Goal: Task Accomplishment & Management: Complete application form

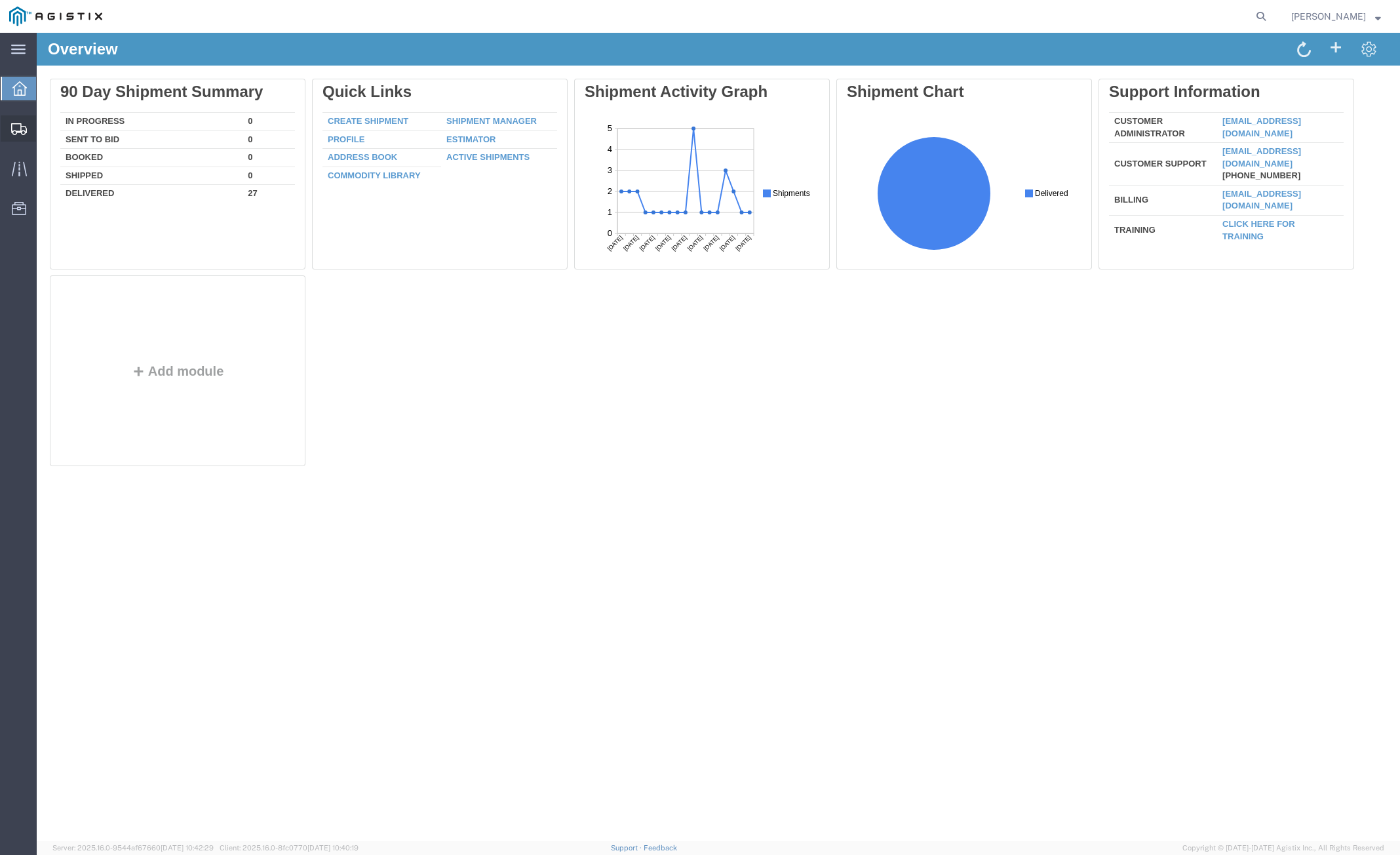
click at [0, 0] on span "Create Shipment" at bounding box center [0, 0] width 0 height 0
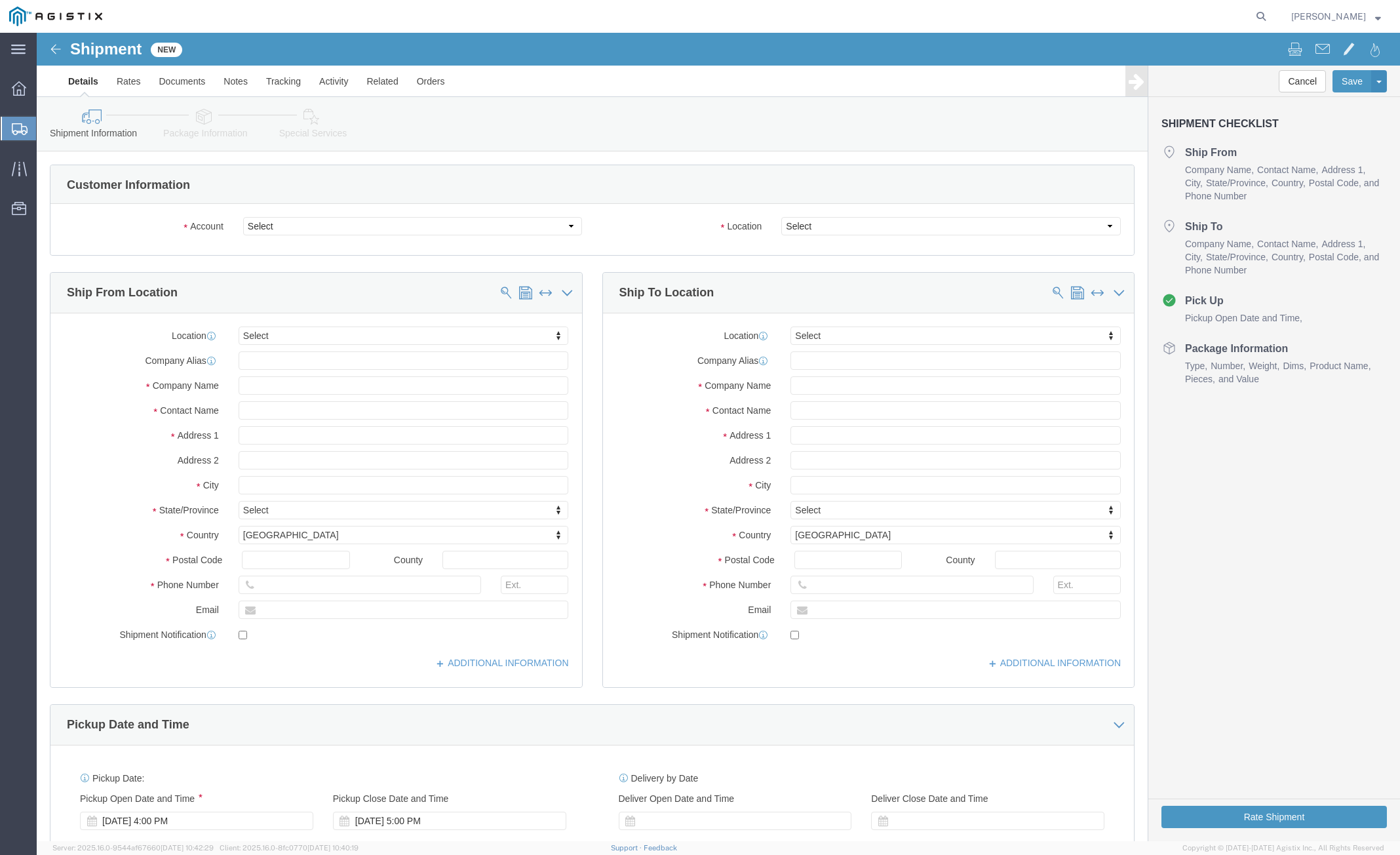
select select
click at [0, 0] on span "Create from Template" at bounding box center [0, 0] width 0 height 0
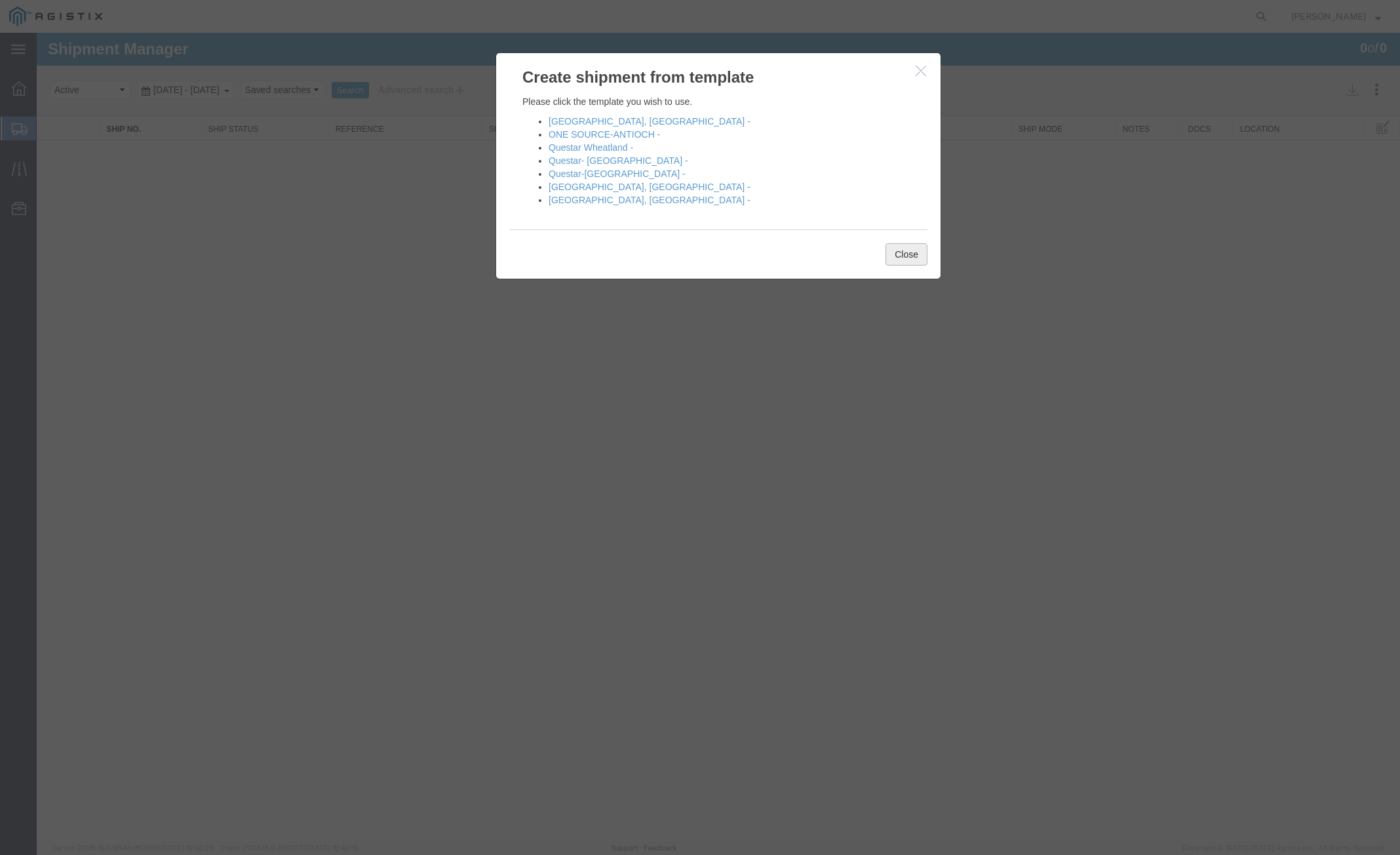
click at [920, 253] on button "Close" at bounding box center [906, 254] width 42 height 22
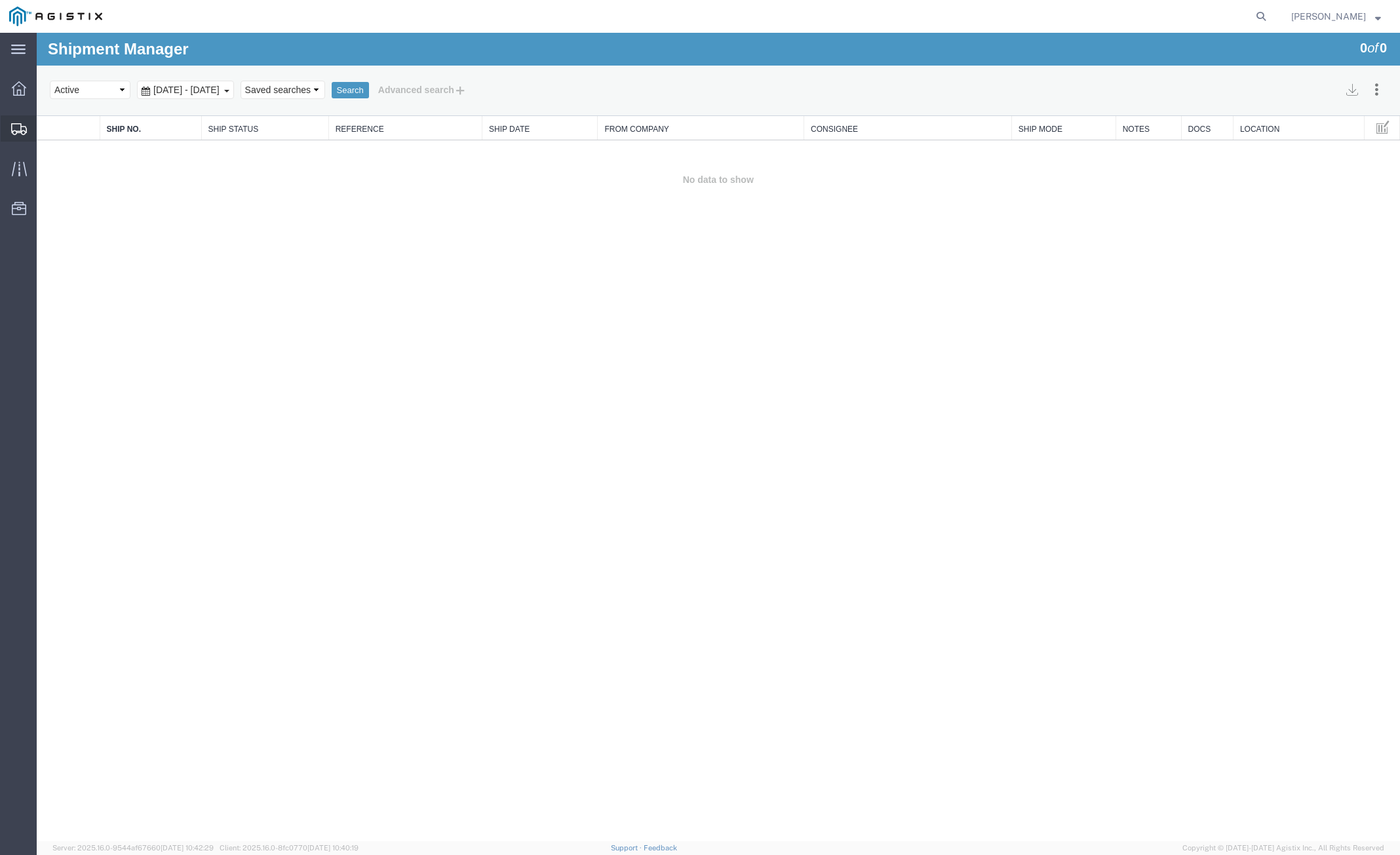
click at [0, 0] on span "Create Shipment" at bounding box center [0, 0] width 0 height 0
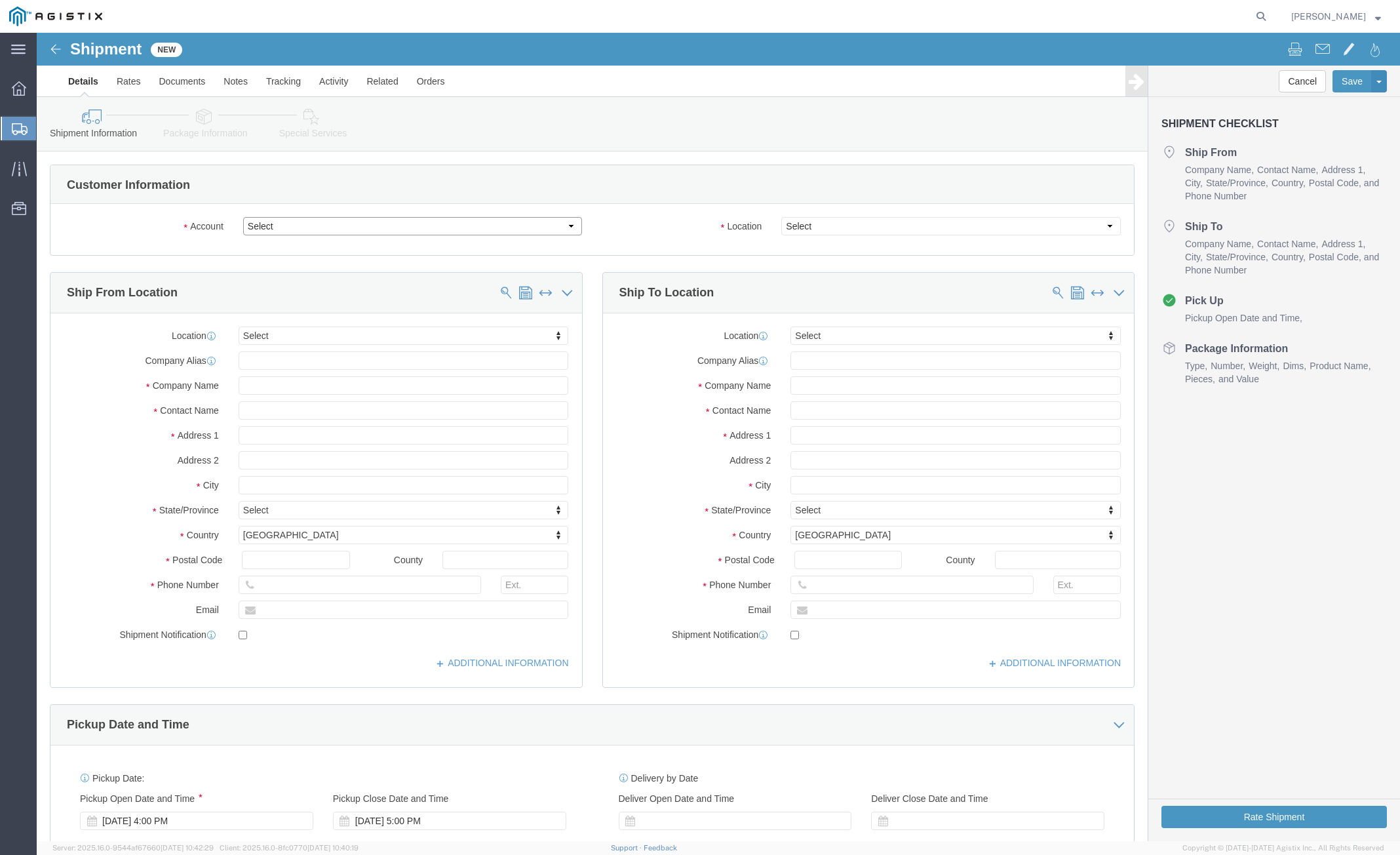
click select "Select [PERSON_NAME] & [PERSON_NAME] Inc PG&E"
select select "119357"
click select "Select [PERSON_NAME] & [PERSON_NAME] Inc PG&E"
select select
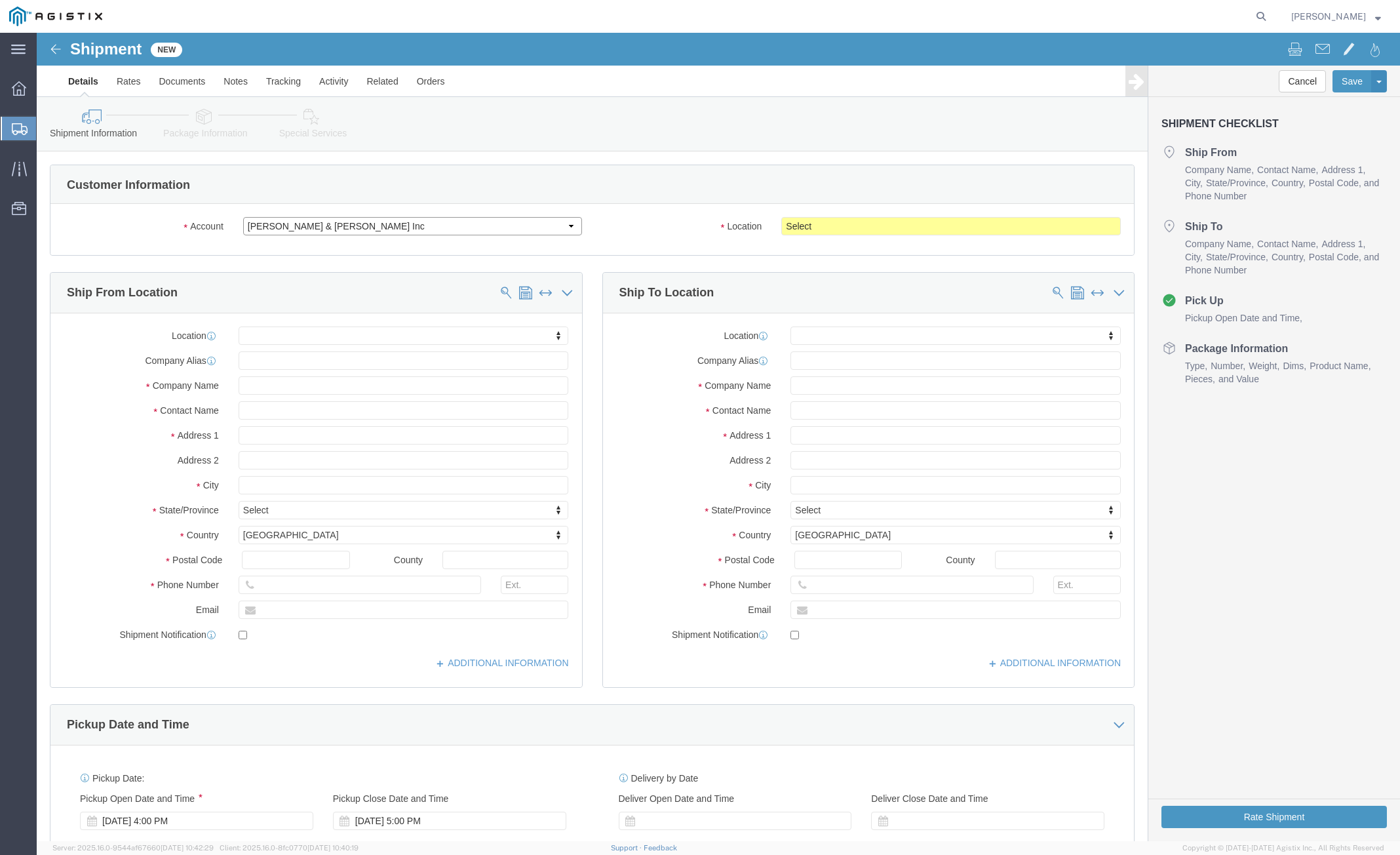
click select "Select [PERSON_NAME] & [PERSON_NAME] Inc PG&E"
select select "9596"
click select "Select [PERSON_NAME] & [PERSON_NAME] Inc PG&E"
select select "PURCHORD"
select select
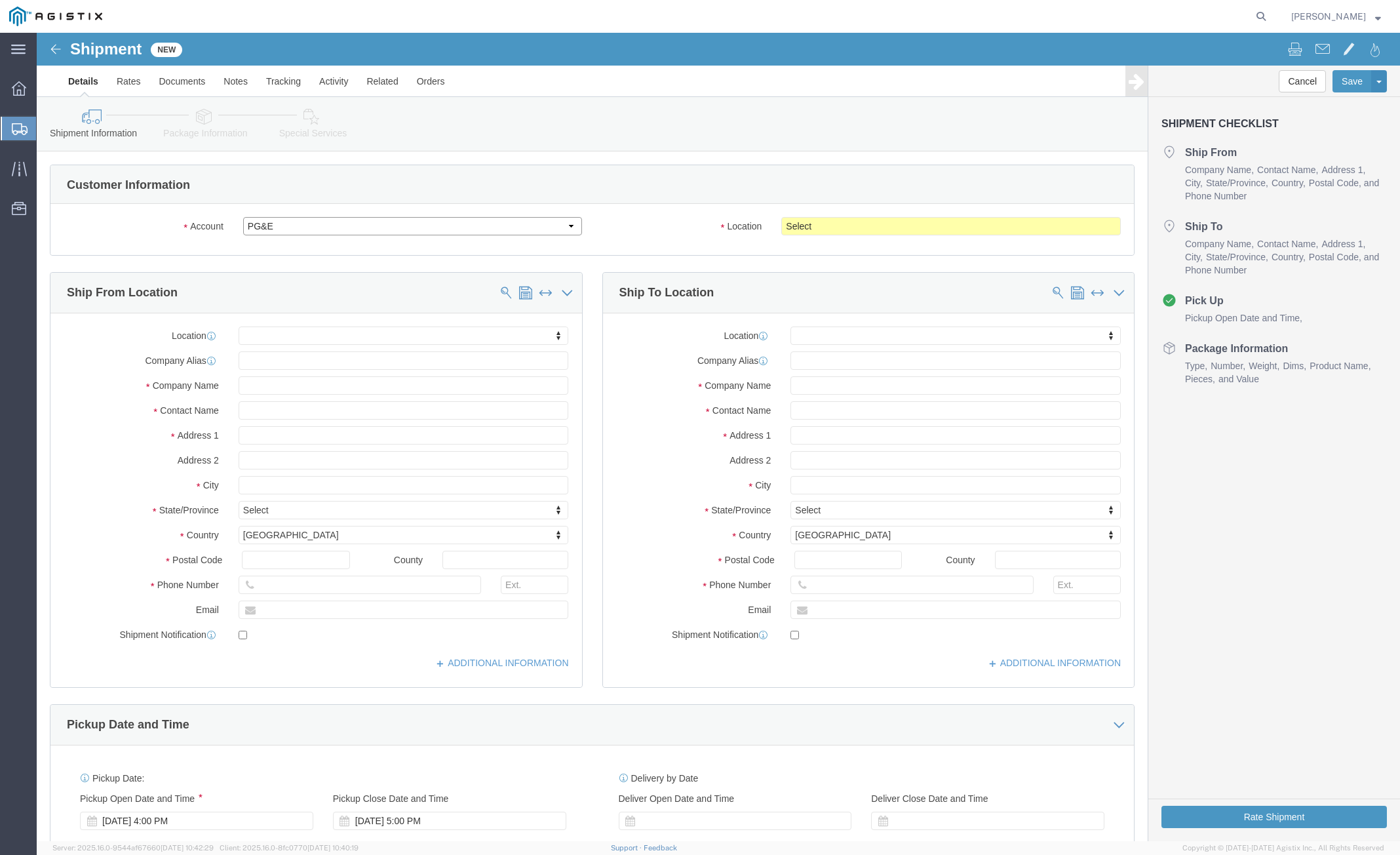
select select
click select "Select All Others [GEOGRAPHIC_DATA] [GEOGRAPHIC_DATA] [GEOGRAPHIC_DATA] [GEOGRA…"
select select "19745"
click select "Select All Others [GEOGRAPHIC_DATA] [GEOGRAPHIC_DATA] [GEOGRAPHIC_DATA] [GEOGRA…"
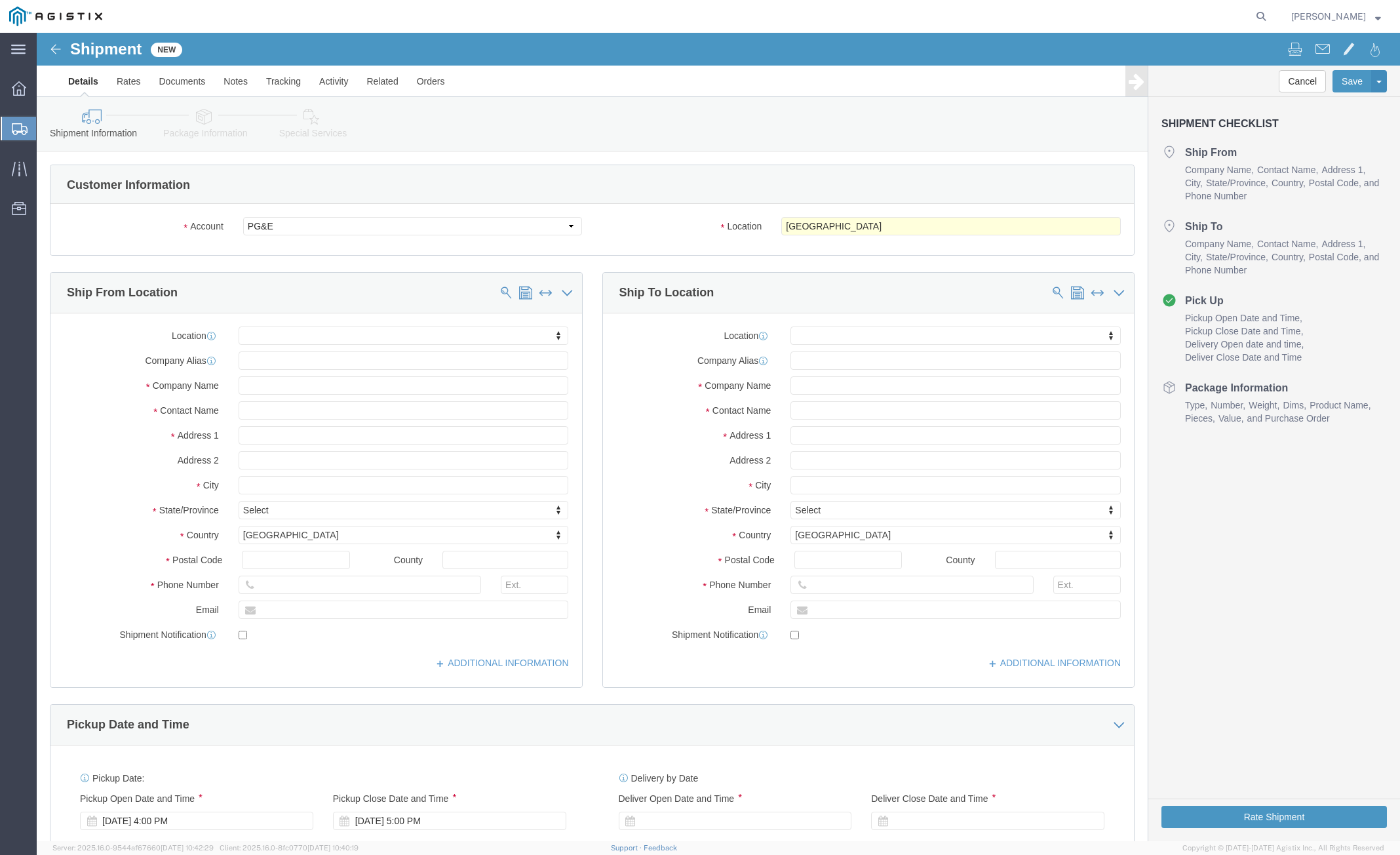
click div "Location My Profile Location (OBSOLETE) [PERSON_NAME] SC - GC TRAILER (OBSOLETE…"
click input "text"
type input "280902"
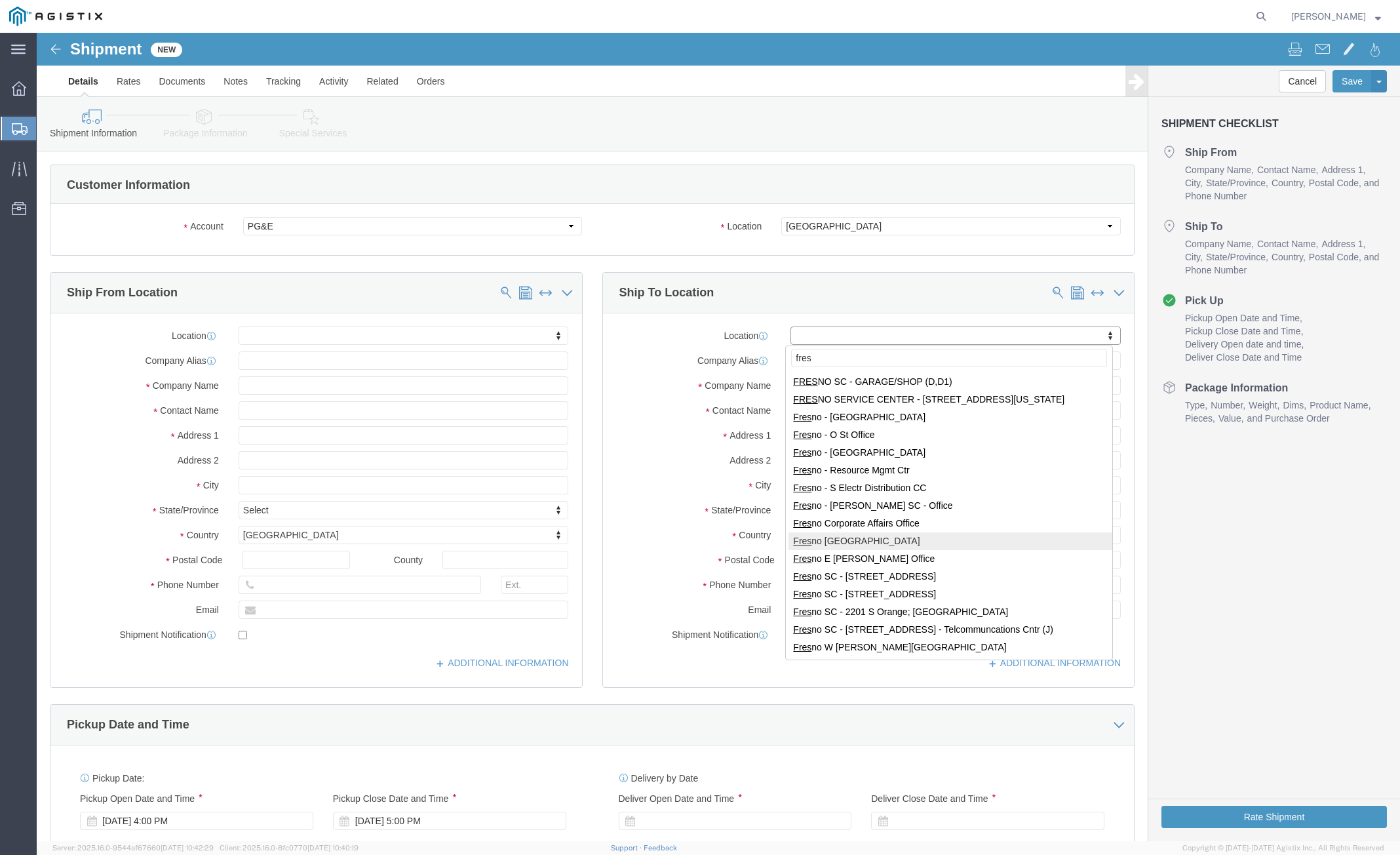
type input "fres"
select select "19745"
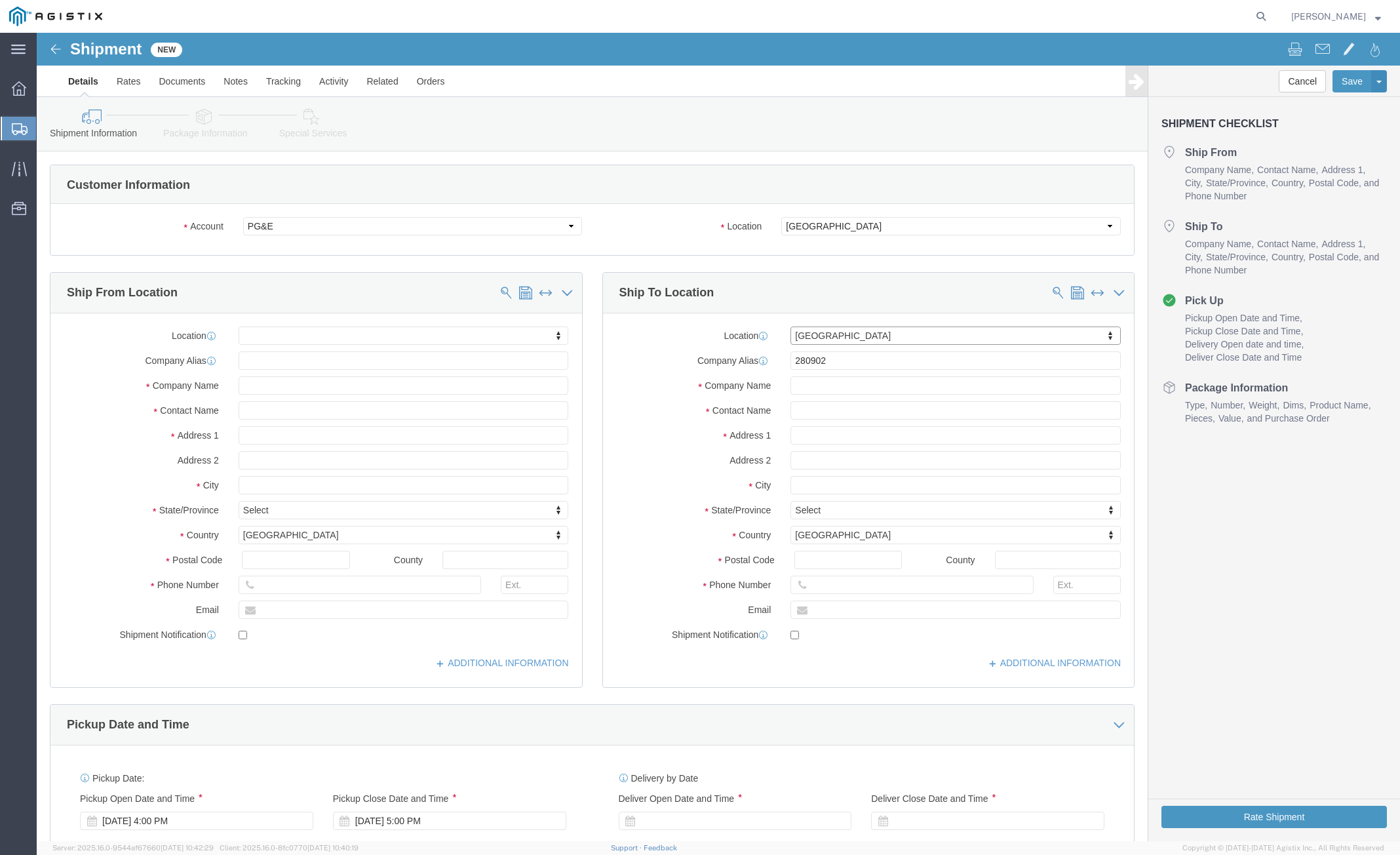
type input "[STREET_ADDRESS]"
type input "93725"
type input "PG&E"
type input "[GEOGRAPHIC_DATA]"
select select "CA"
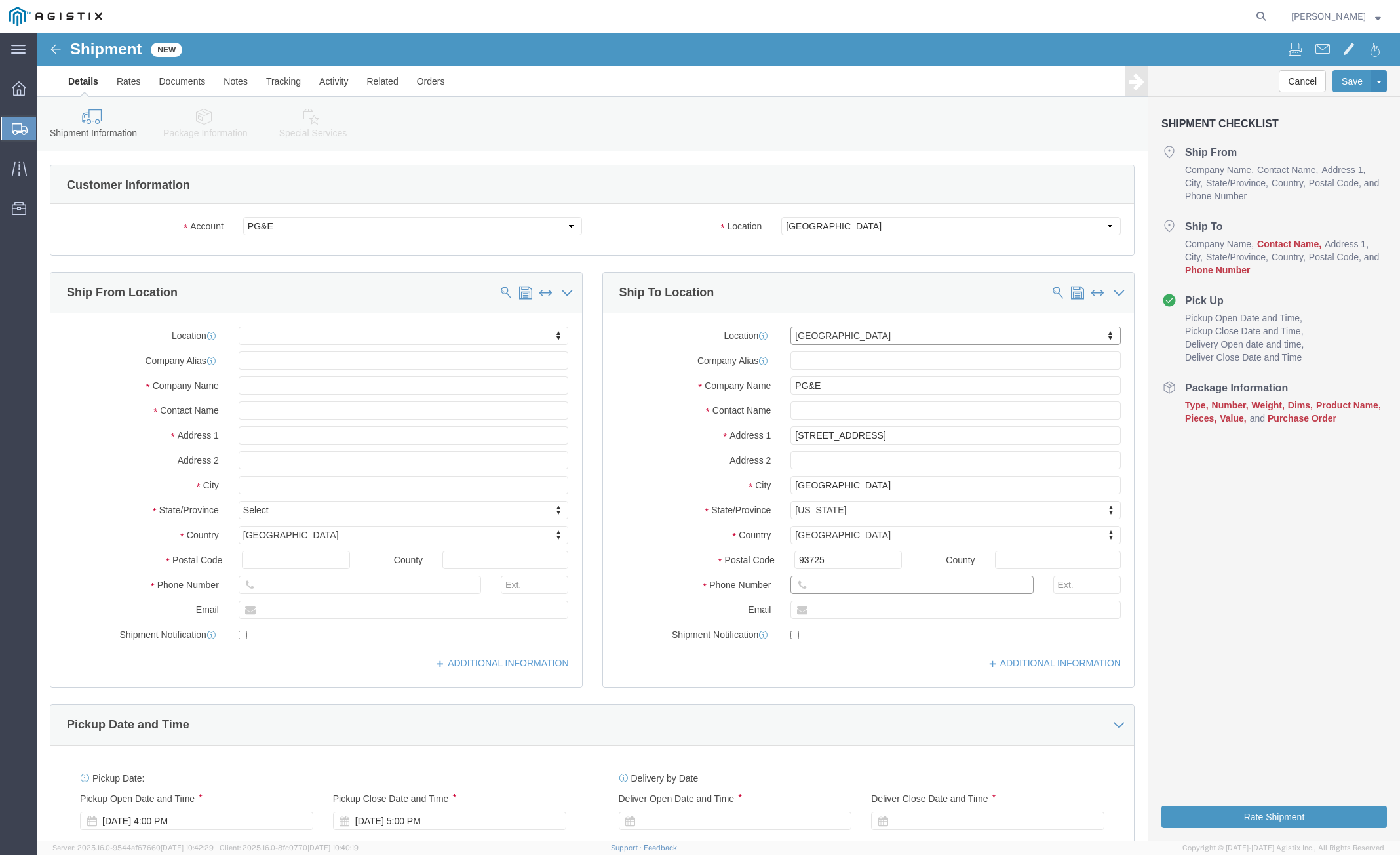
click input "text"
type input "[PHONE_NUMBER]"
click input "text"
type input "5103245500"
click input "text"
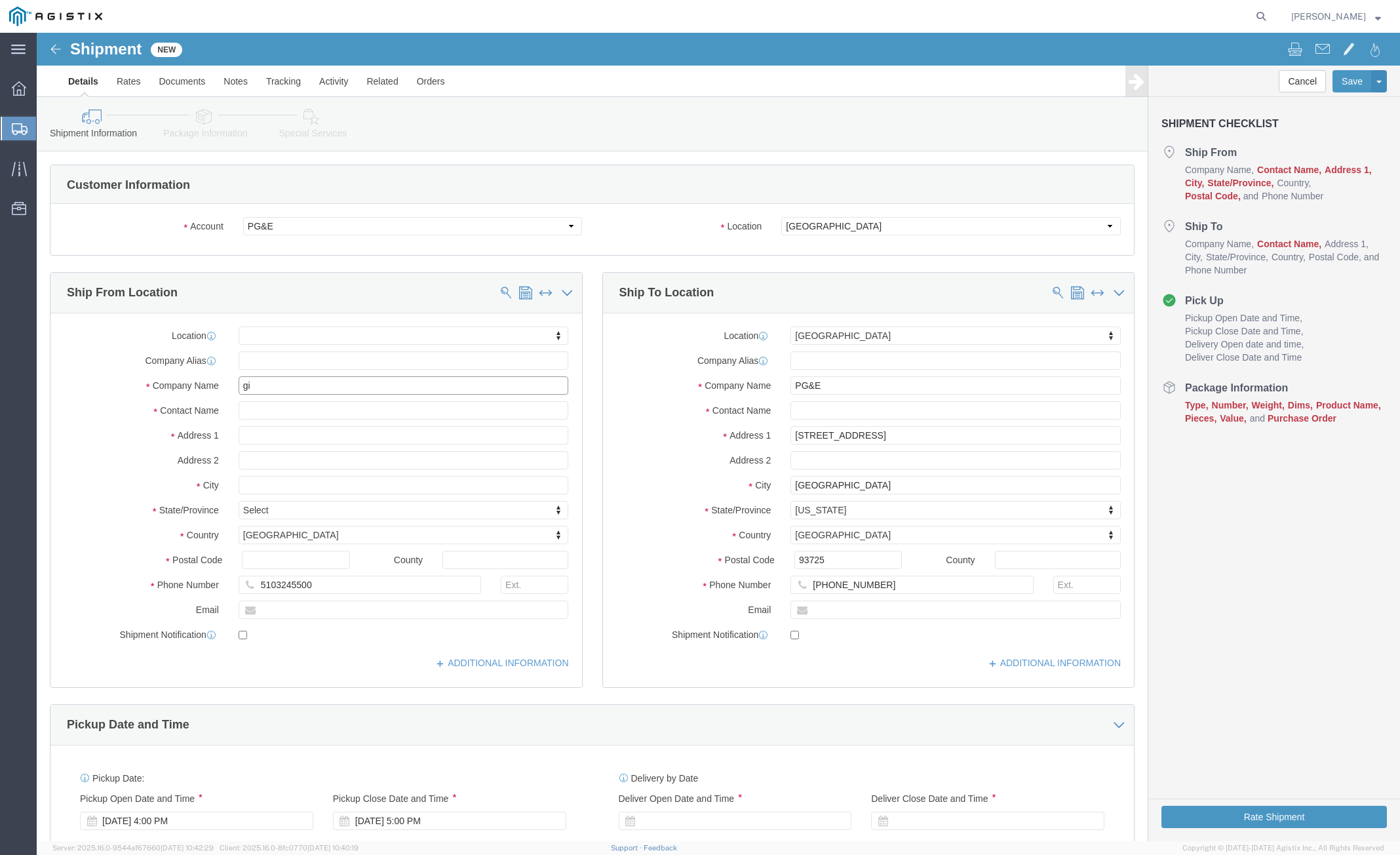
type input "g"
type input "[PERSON_NAME] &L"
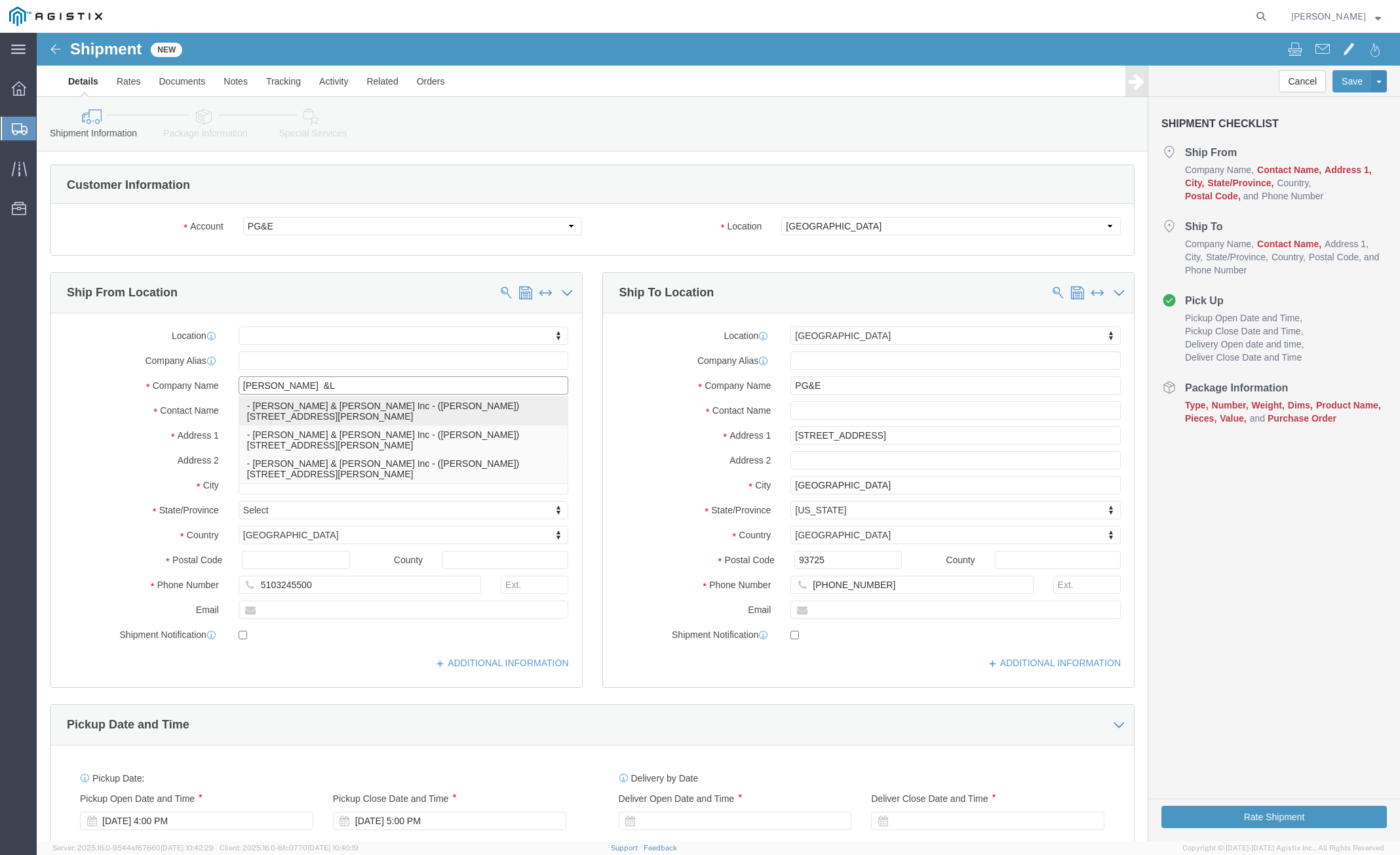
click p "- [PERSON_NAME] & [PERSON_NAME] Inc - ([PERSON_NAME]) [STREET_ADDRESS][PERSON_N…"
select select
type input "[STREET_ADDRESS][PERSON_NAME]"
type input "94587"
type input "Alameda"
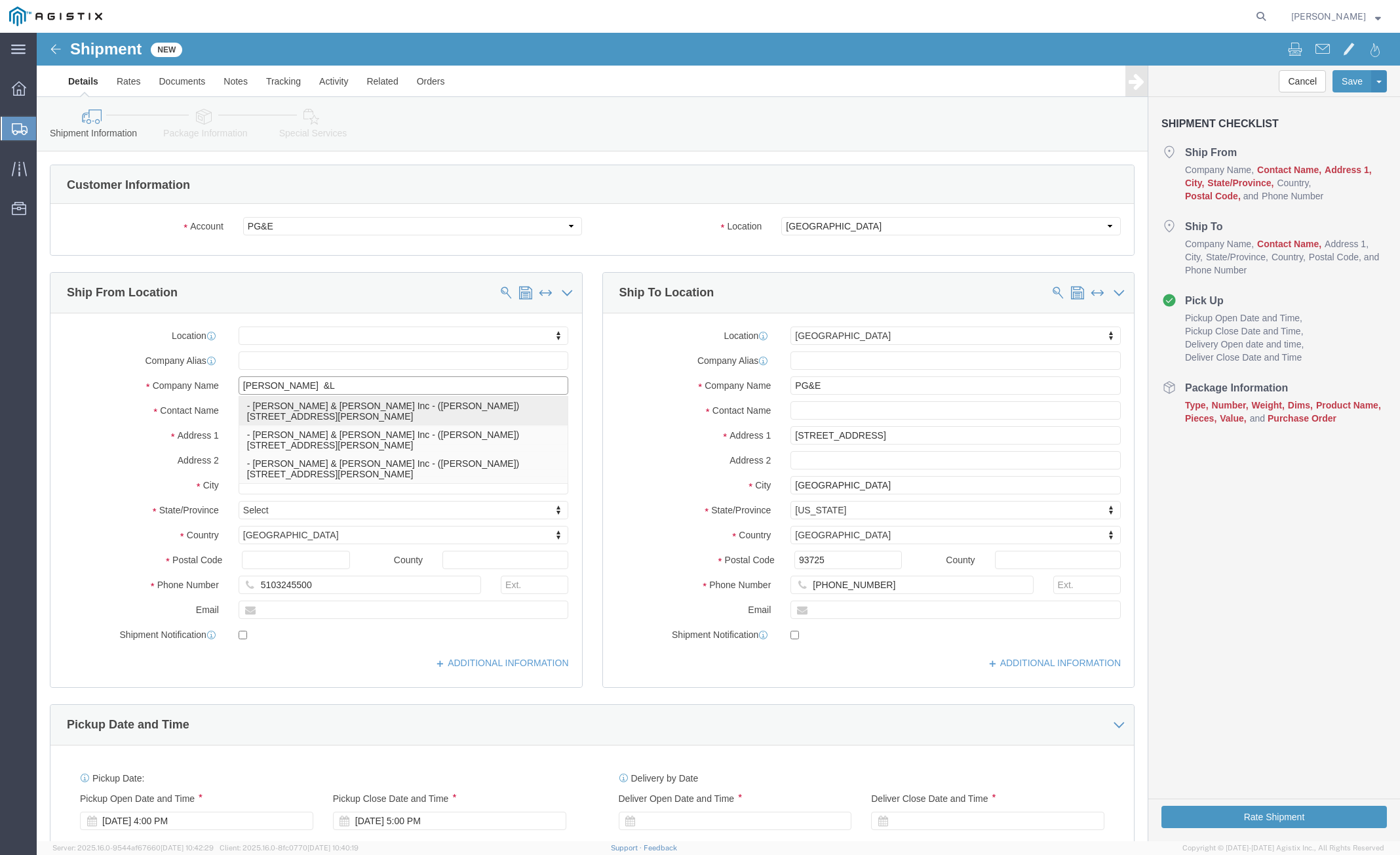
type input "[PERSON_NAME] & [PERSON_NAME] Inc"
type input "[PERSON_NAME]"
type input "[GEOGRAPHIC_DATA]"
select select "CA"
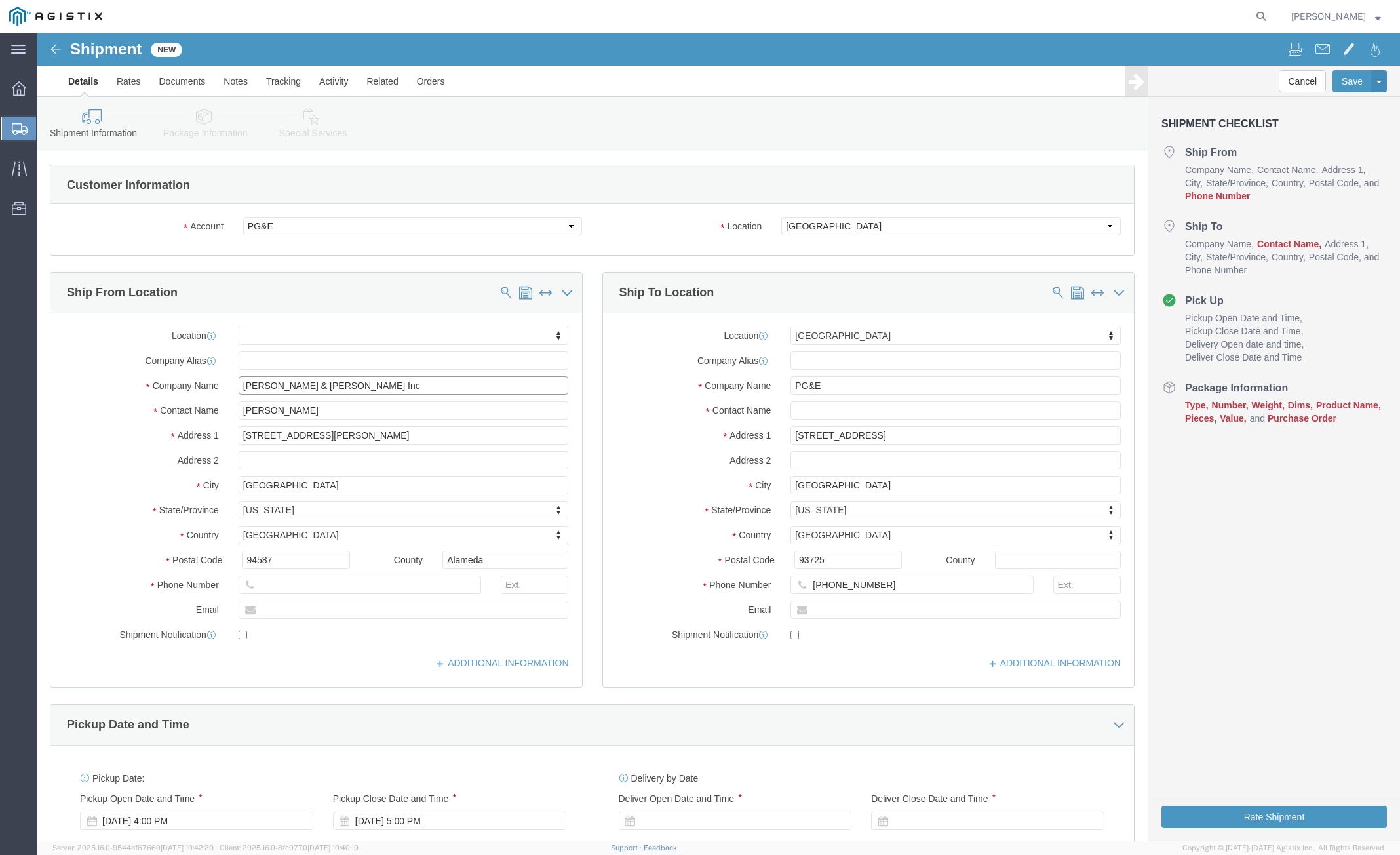
type input "[PERSON_NAME] & [PERSON_NAME] Inc"
click input "text"
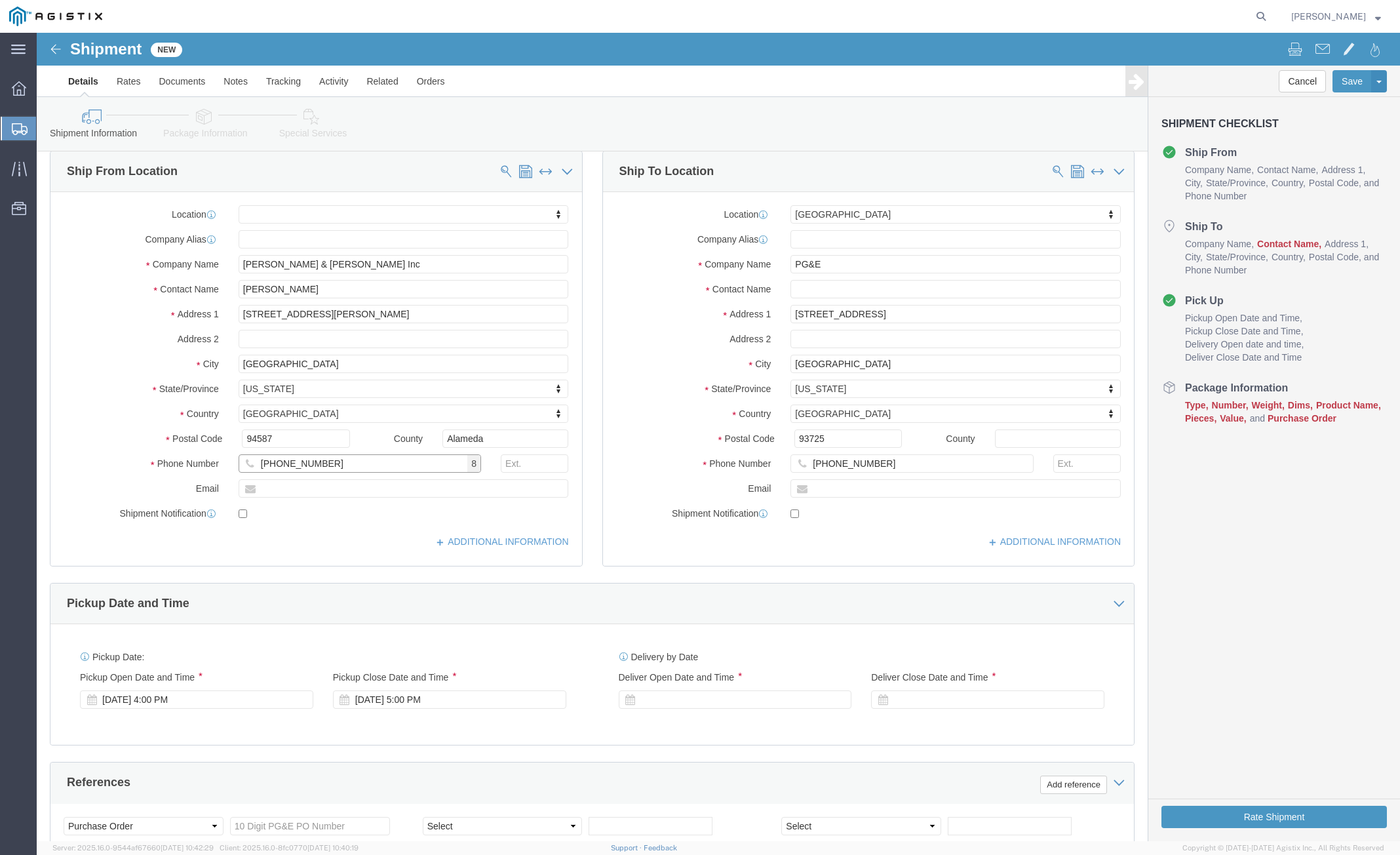
scroll to position [263, 0]
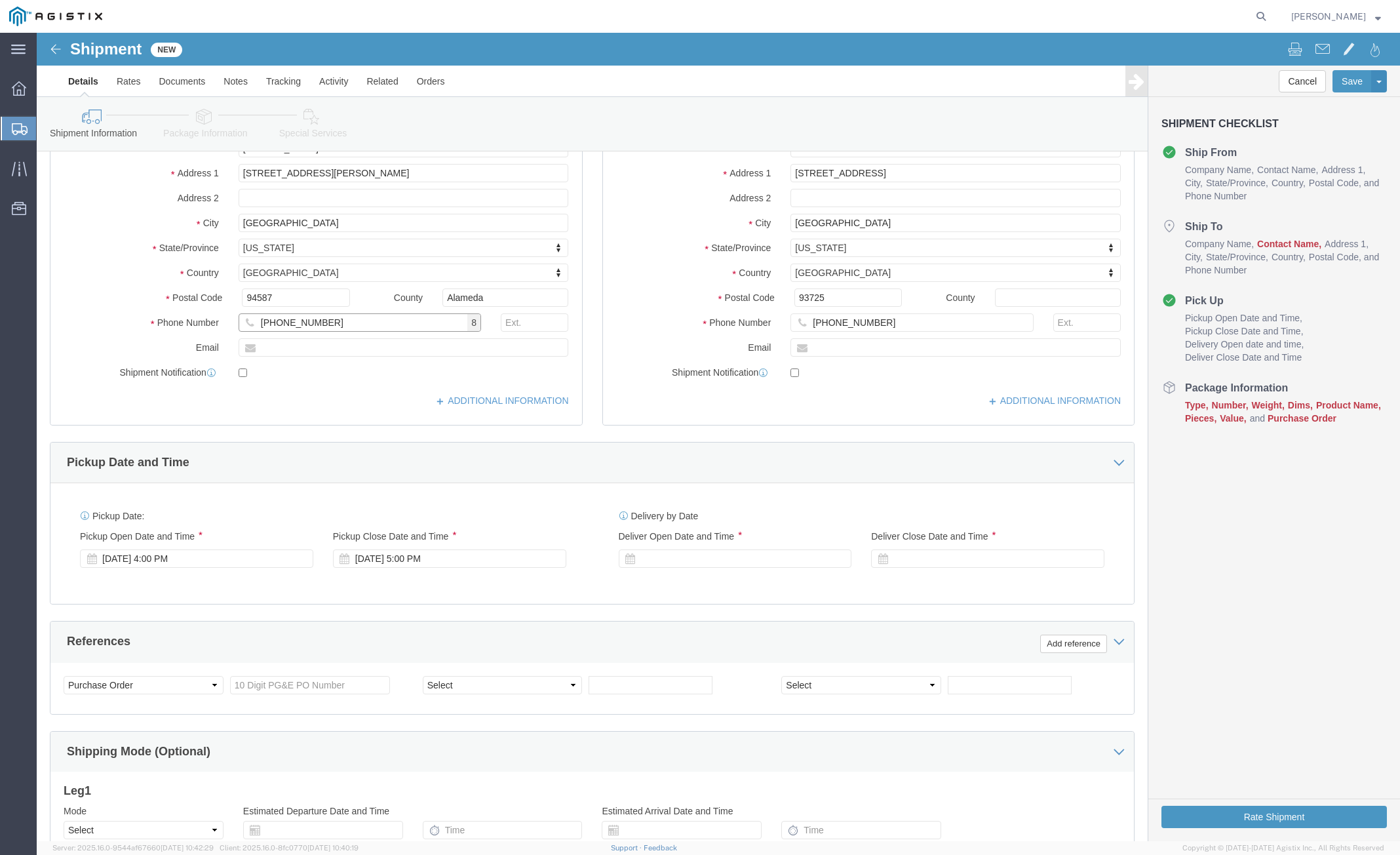
type input "[PHONE_NUMBER]"
click input "checkbox"
checkbox input "true"
click input "text"
type input "[PERSON_NAME][EMAIL_ADDRESS][DOMAIN_NAME]"
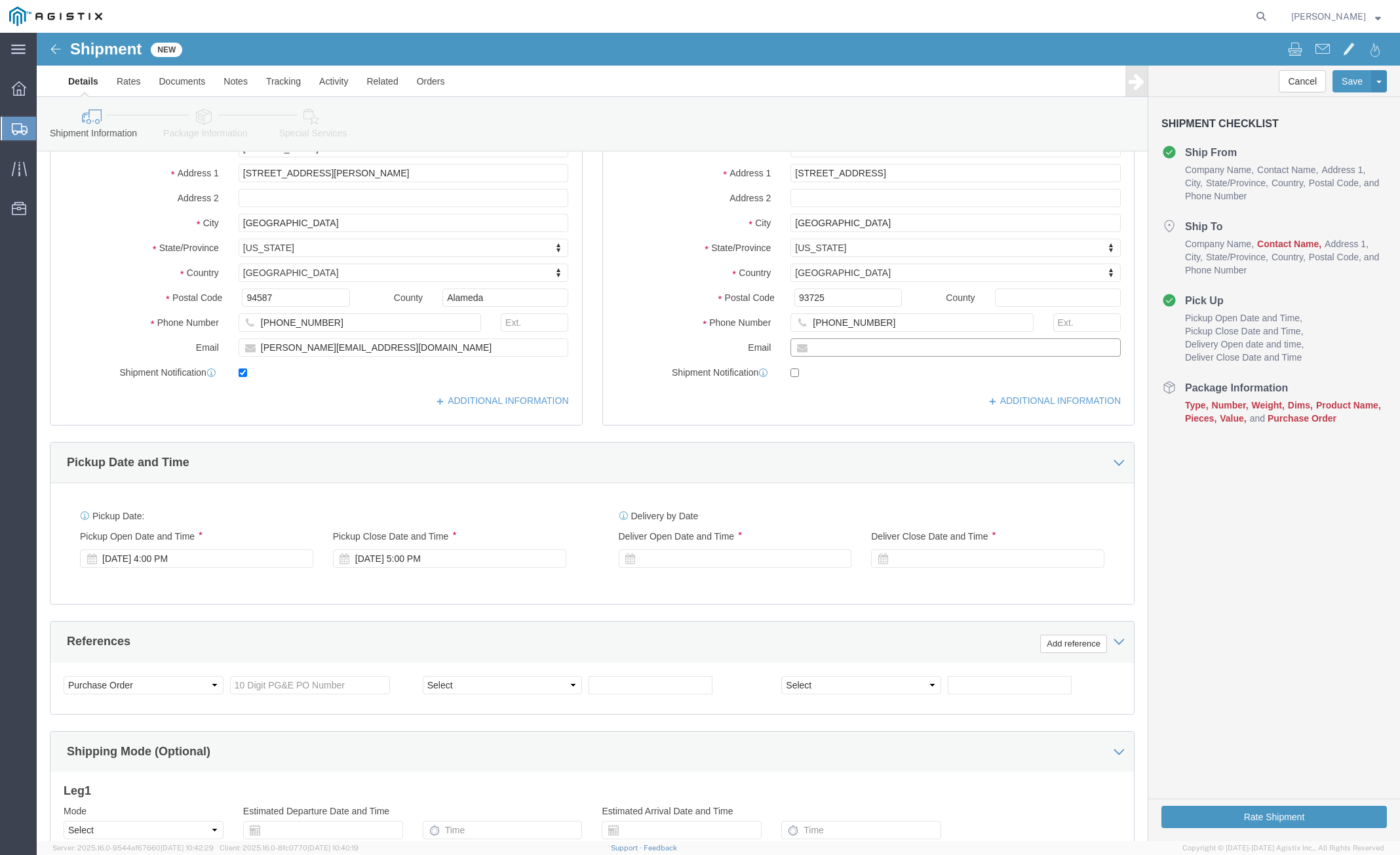
click input "text"
paste input "[EMAIL_ADDRESS][PERSON_NAME][DOMAIN_NAME]"
type input "[EMAIL_ADDRESS][PERSON_NAME][DOMAIN_NAME]"
click input "checkbox"
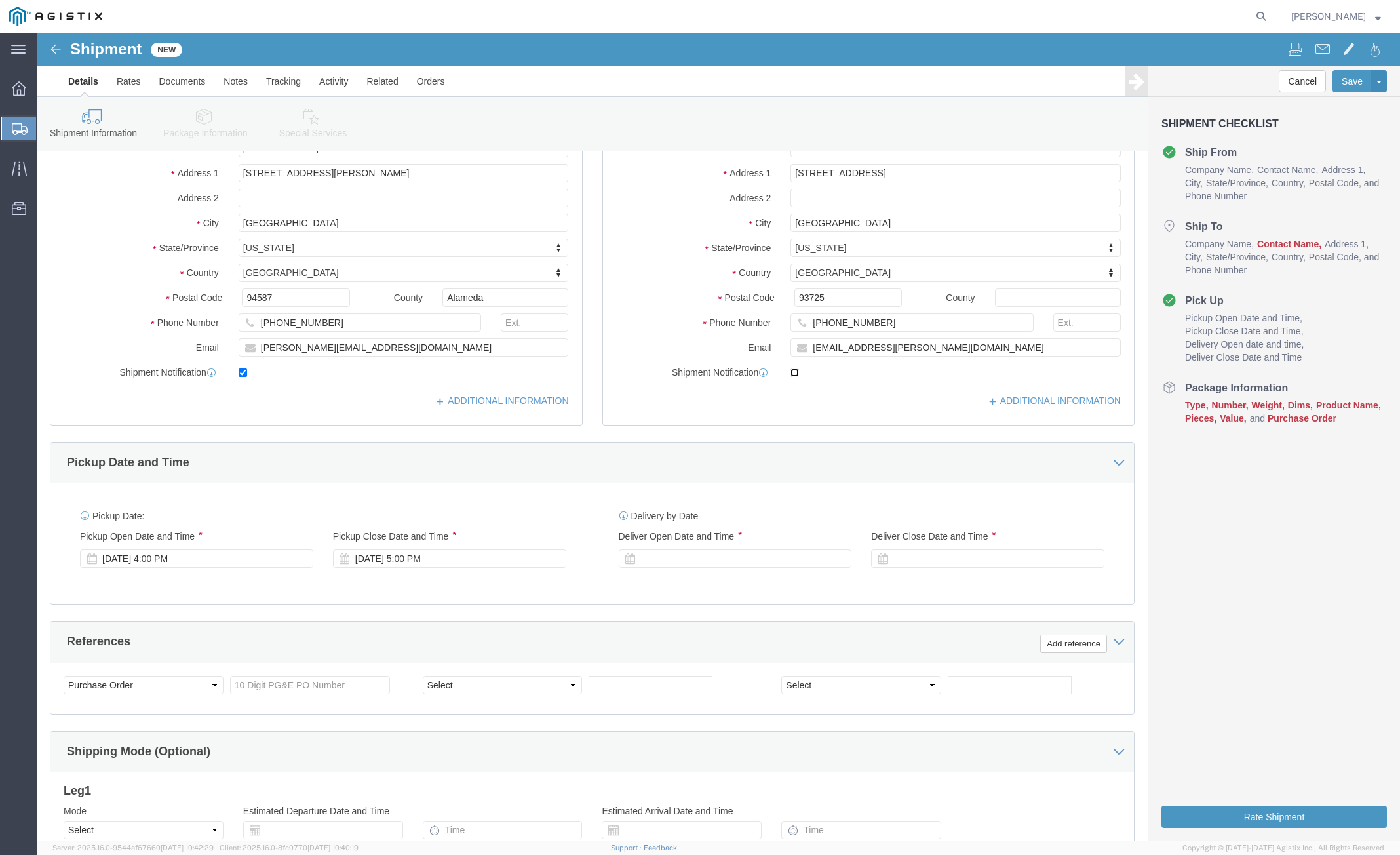
checkbox input "true"
click link "Save As Template"
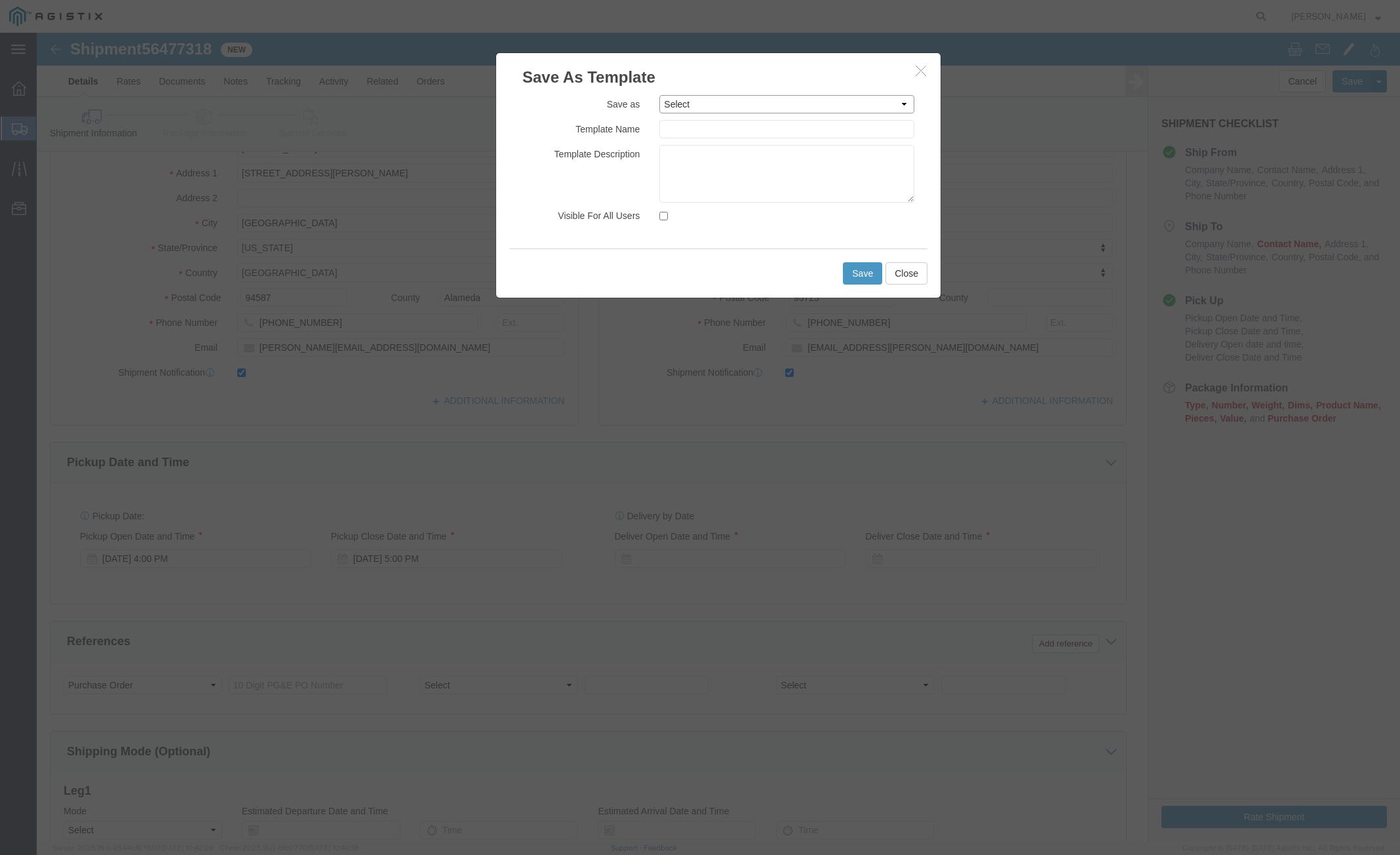
click select "Select [GEOGRAPHIC_DATA], [GEOGRAPHIC_DATA] ONE SOURCE-[GEOGRAPHIC_DATA] Questa…"
click div "Template Description"
click input "text"
type input "[GEOGRAPHIC_DATA], [GEOGRAPHIC_DATA]"
click button "Save"
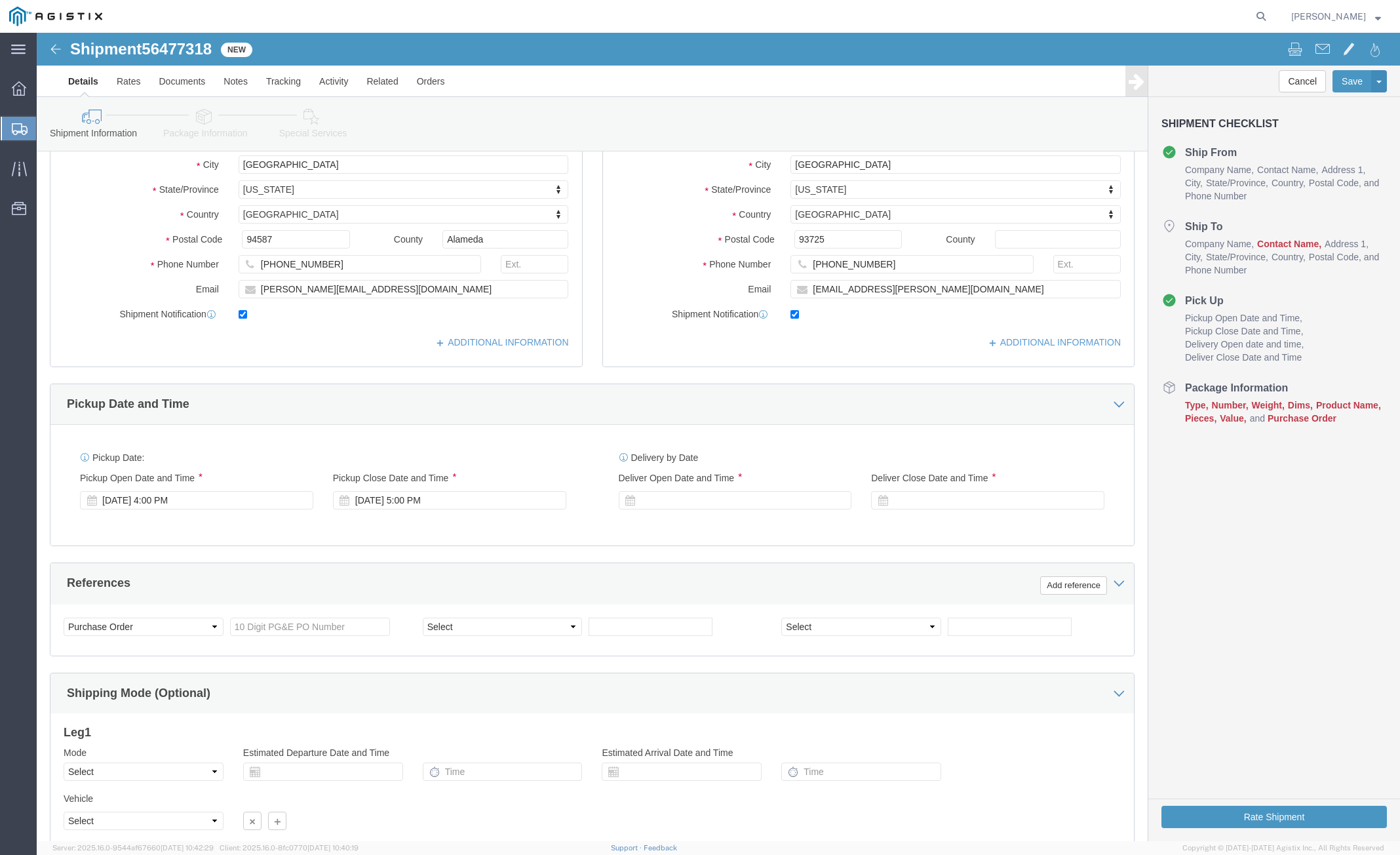
scroll to position [425, 0]
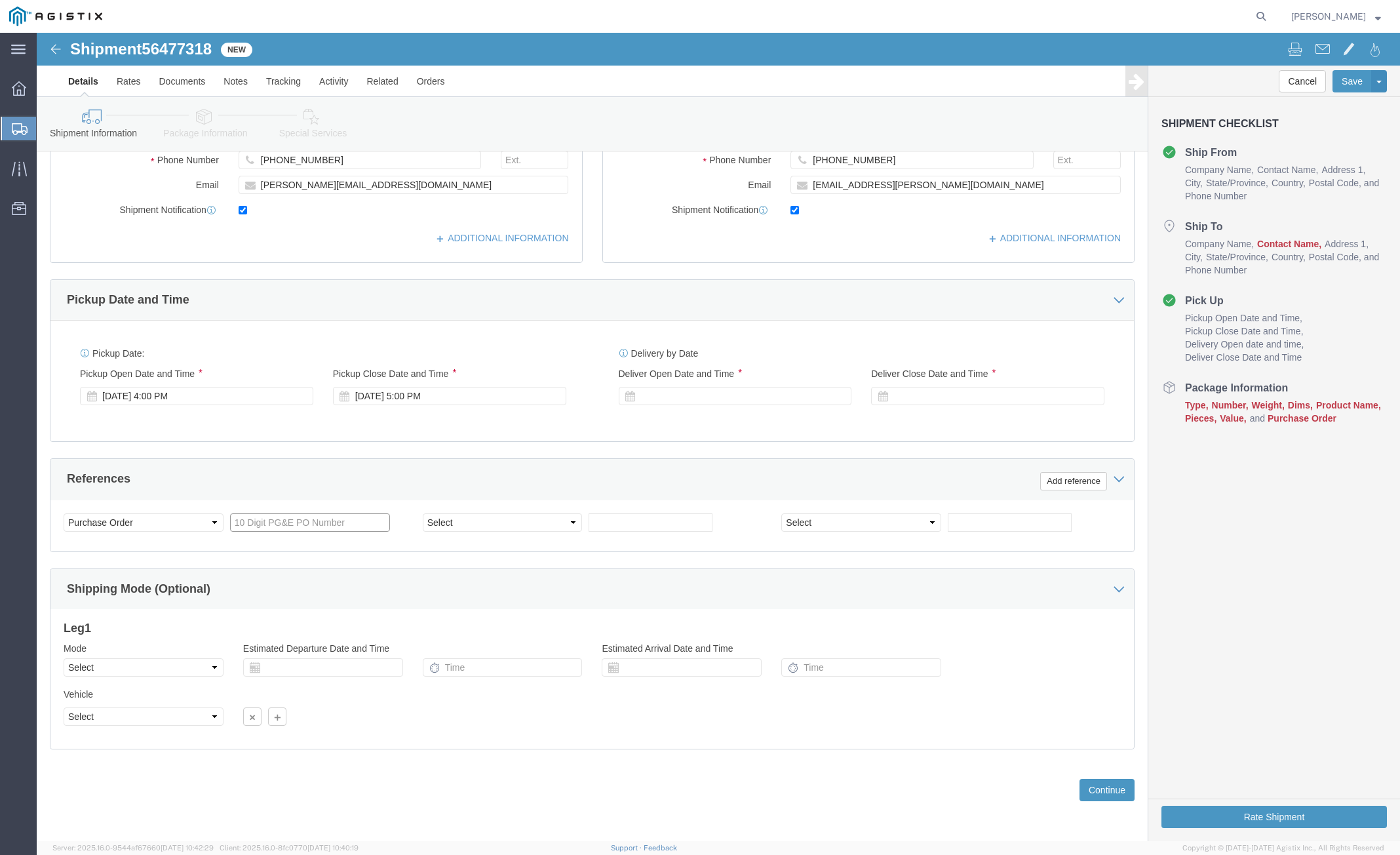
click input "text"
type input "3501416654"
click select "Select Air Less than Truckload Multi-Leg Ocean Freight Rail Small Parcel Truckl…"
click div
click button "Continue"
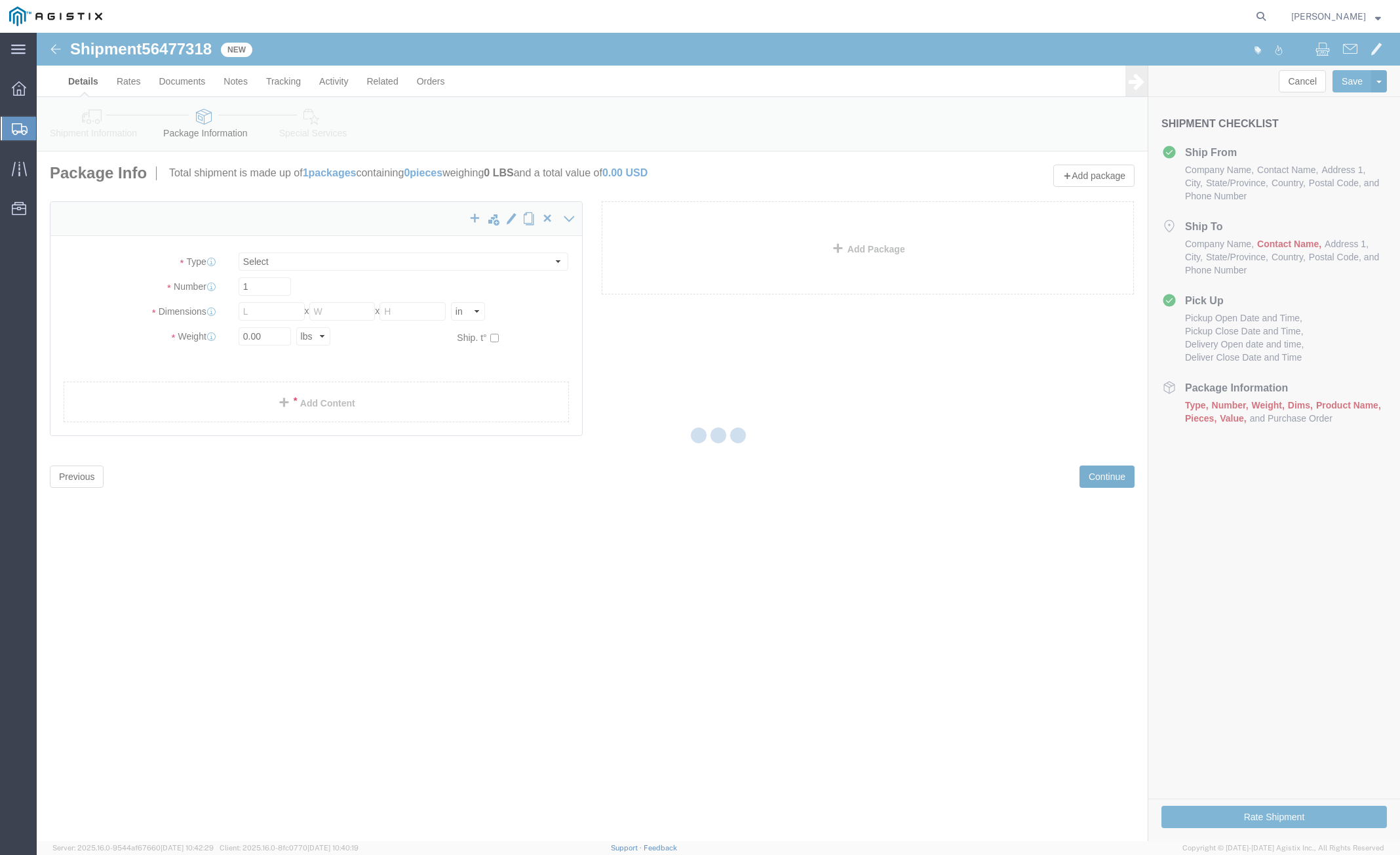
scroll to position [0, 0]
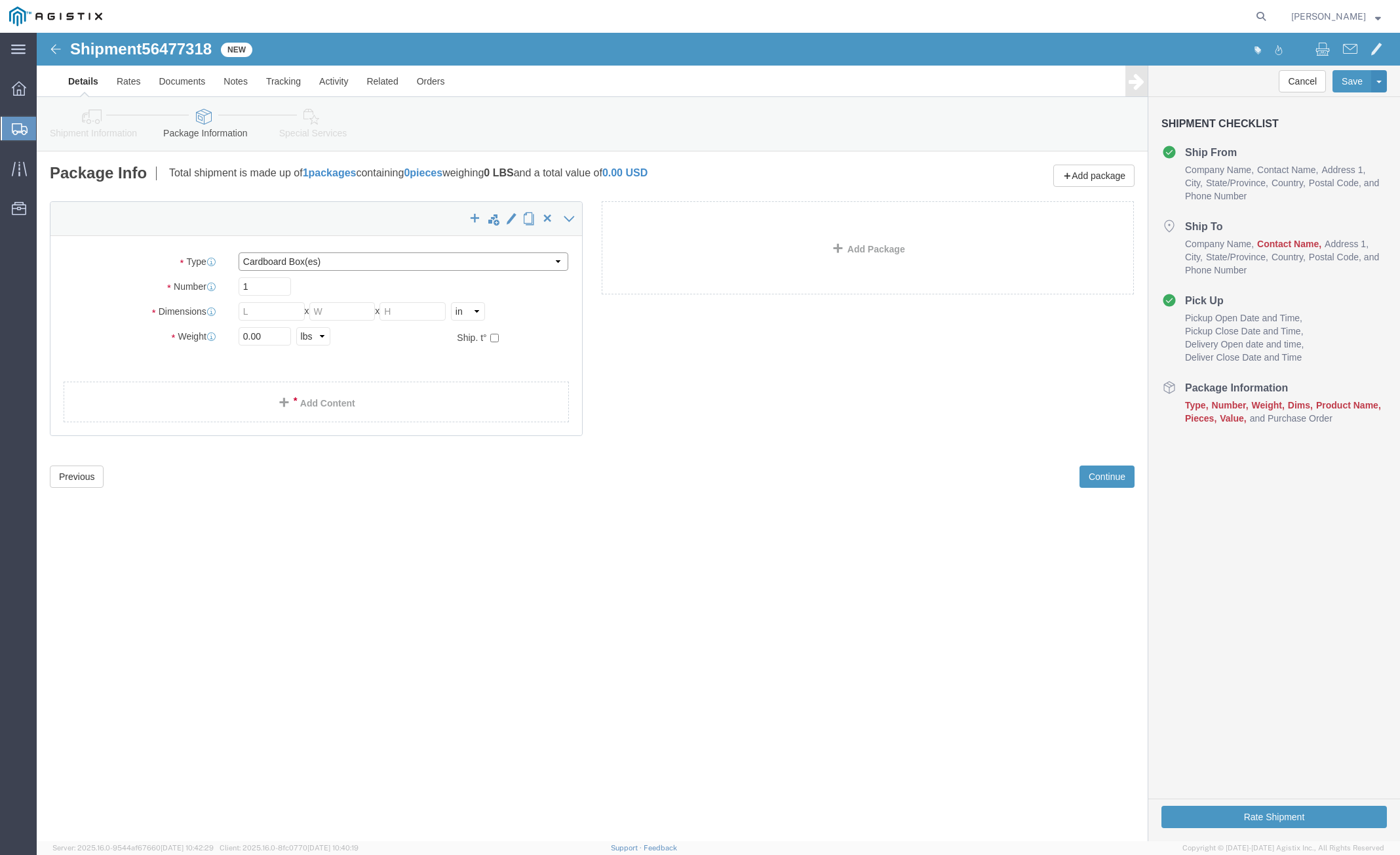
click select "Select Bulk Bundle(s) Cardboard Box(es) Carton(s) Crate(s) Drum(s) (Fiberboard)…"
select select "PONS"
click select "Select Bulk Bundle(s) Cardboard Box(es) Carton(s) Crate(s) Drum(s) (Fiberboard)…"
drag, startPoint x: 227, startPoint y: 281, endPoint x: 196, endPoint y: 281, distance: 31.0
click div "1"
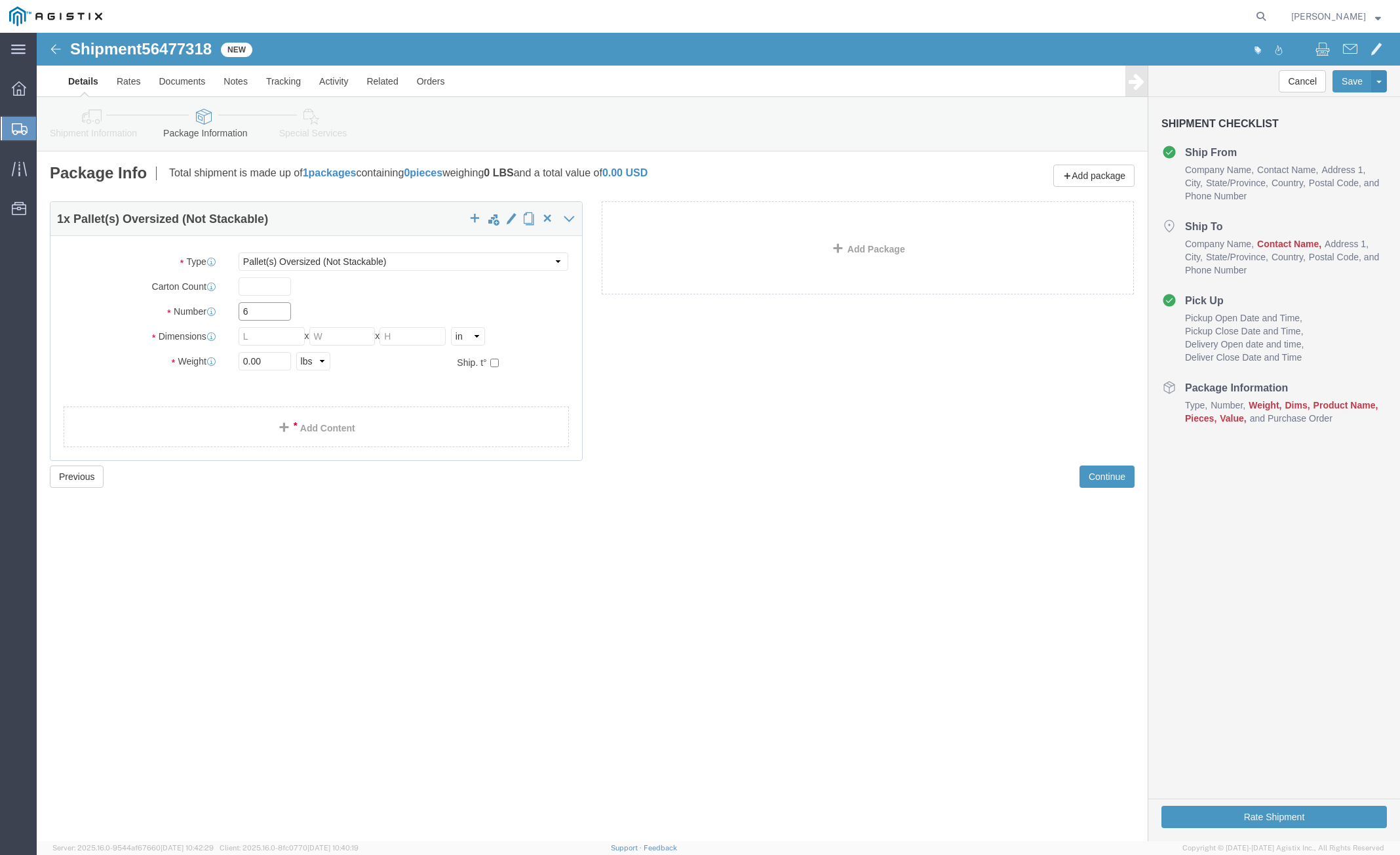
type input "6"
type input "58"
type input "72"
type input "56"
drag, startPoint x: 227, startPoint y: 334, endPoint x: 188, endPoint y: 335, distance: 39.0
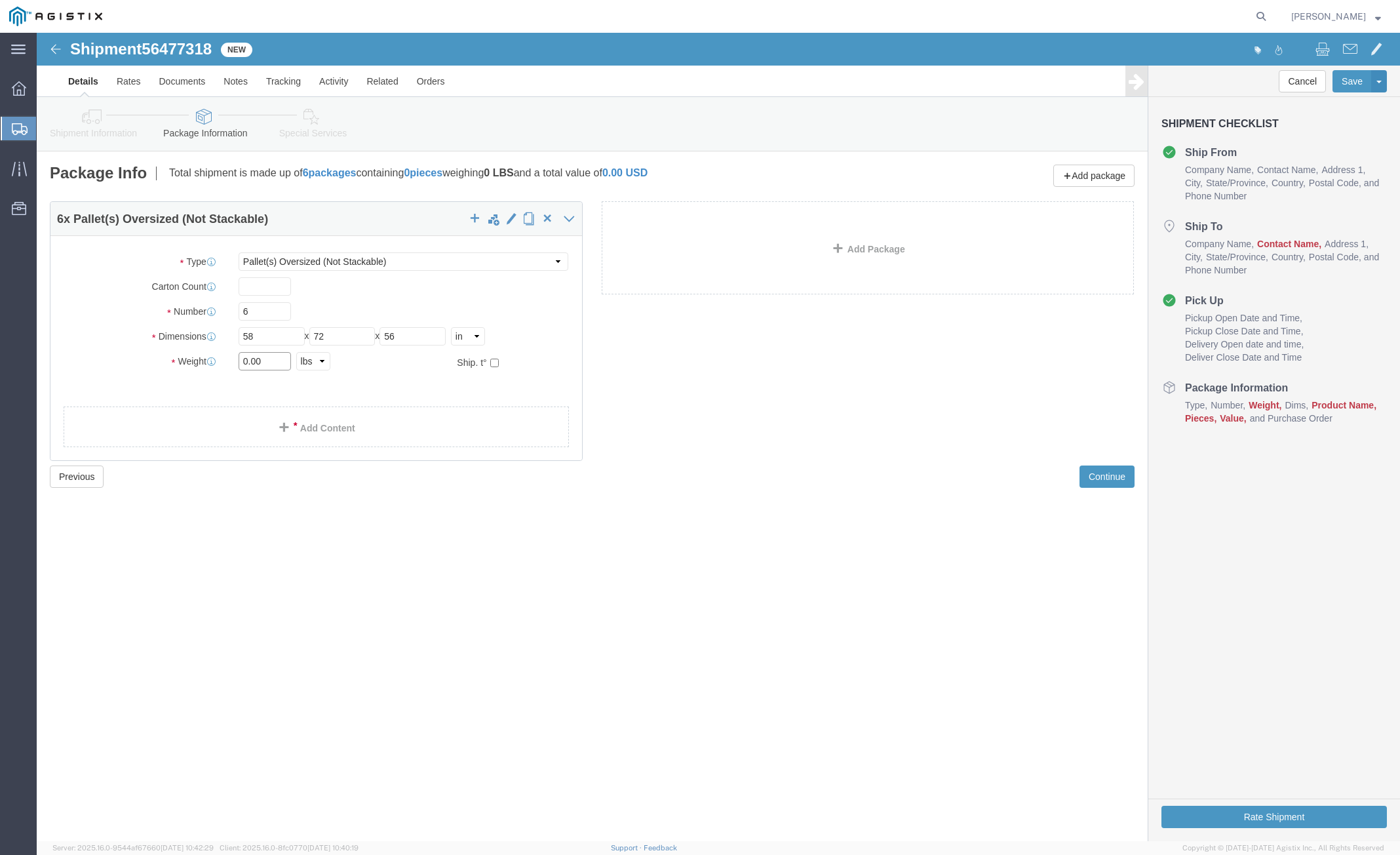
click div "Weight 0.00 Select kgs lbs Ship. t°"
type input "9402"
click span
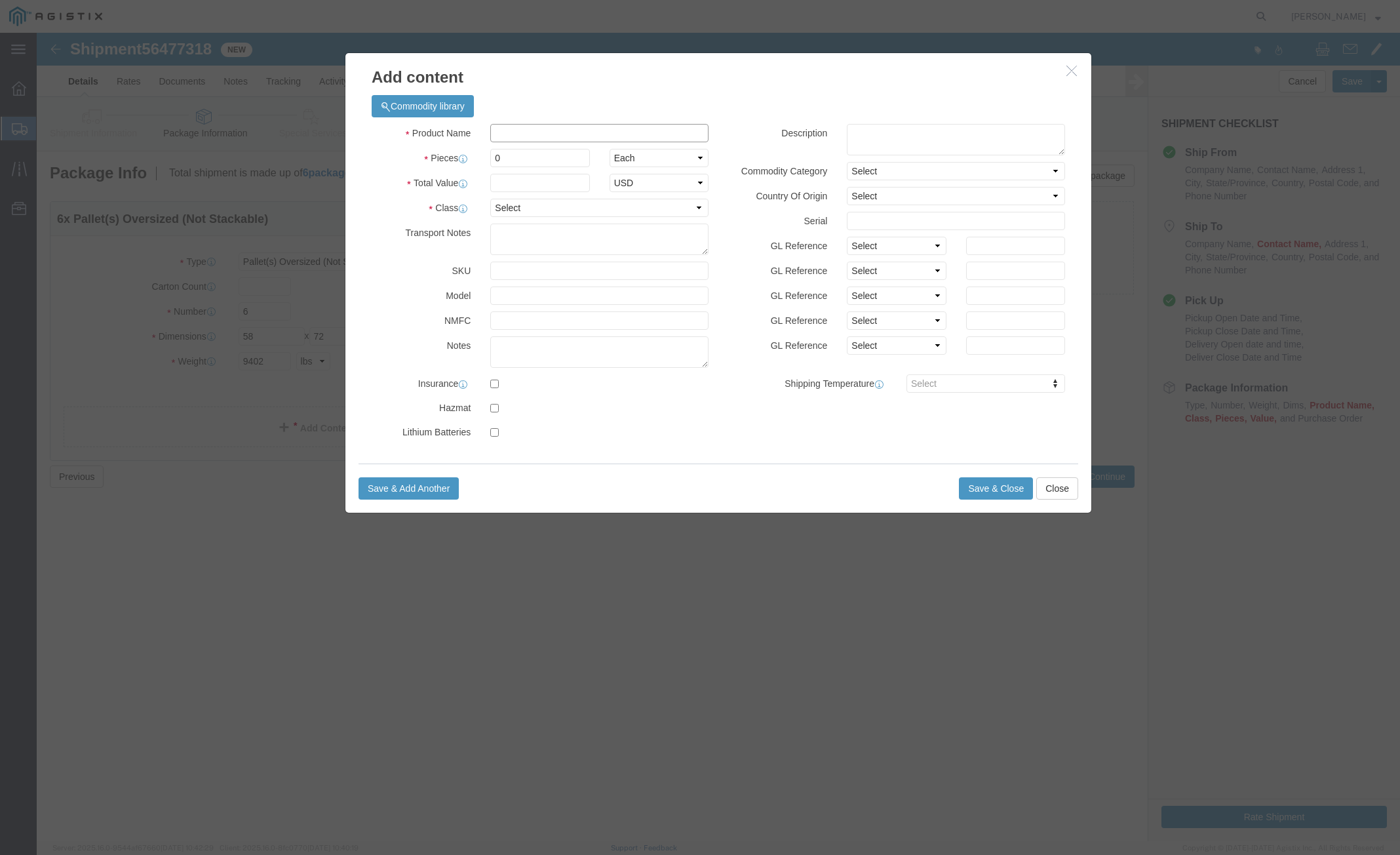
click input "text"
click input "M565025"
type input "M565025"
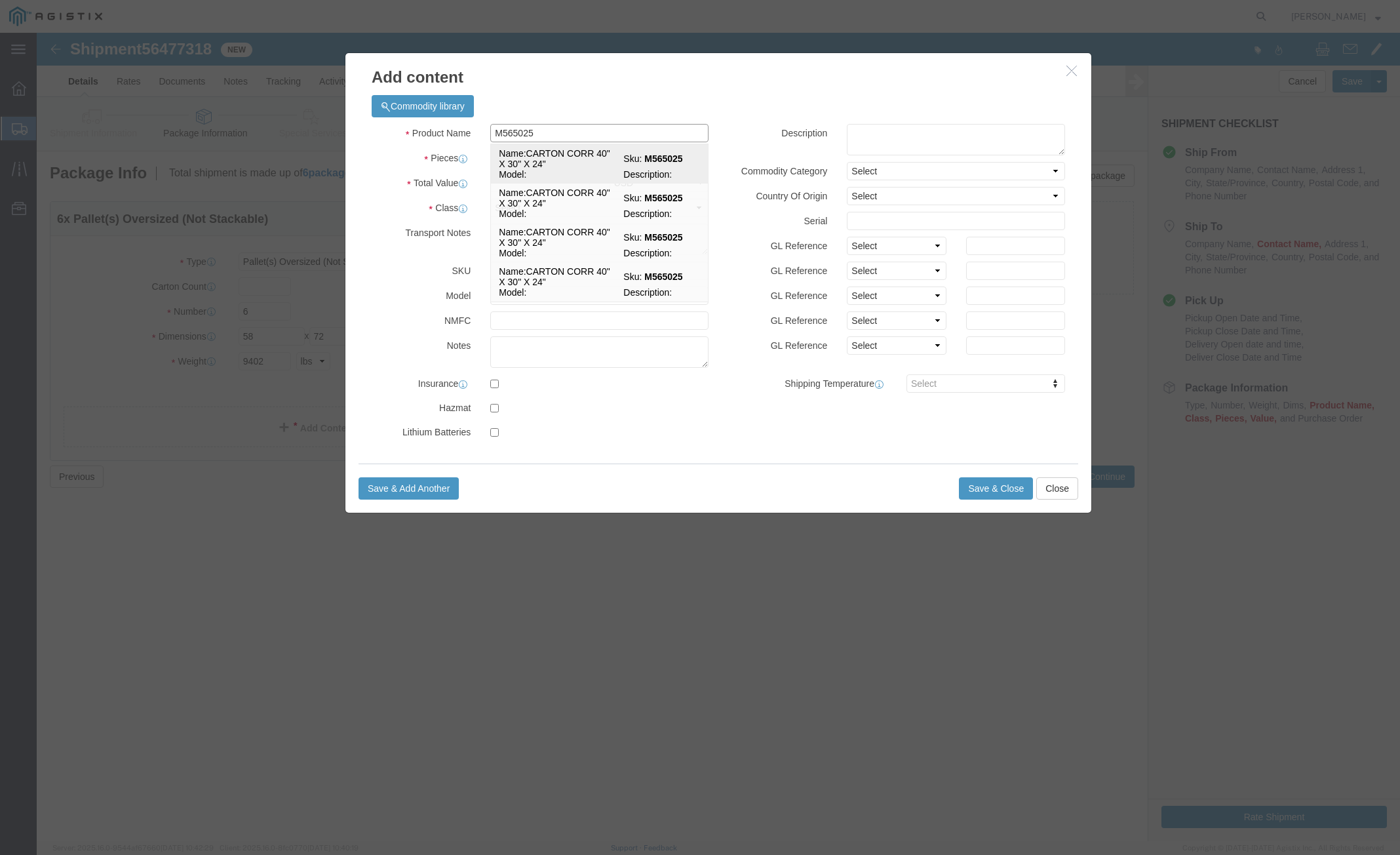
click td "Name: CARTON CORR 40" X 30" X 24""
select select
select select "USD"
type input "CARTON CORR 40" X 30" X 24""
type input "M565025"
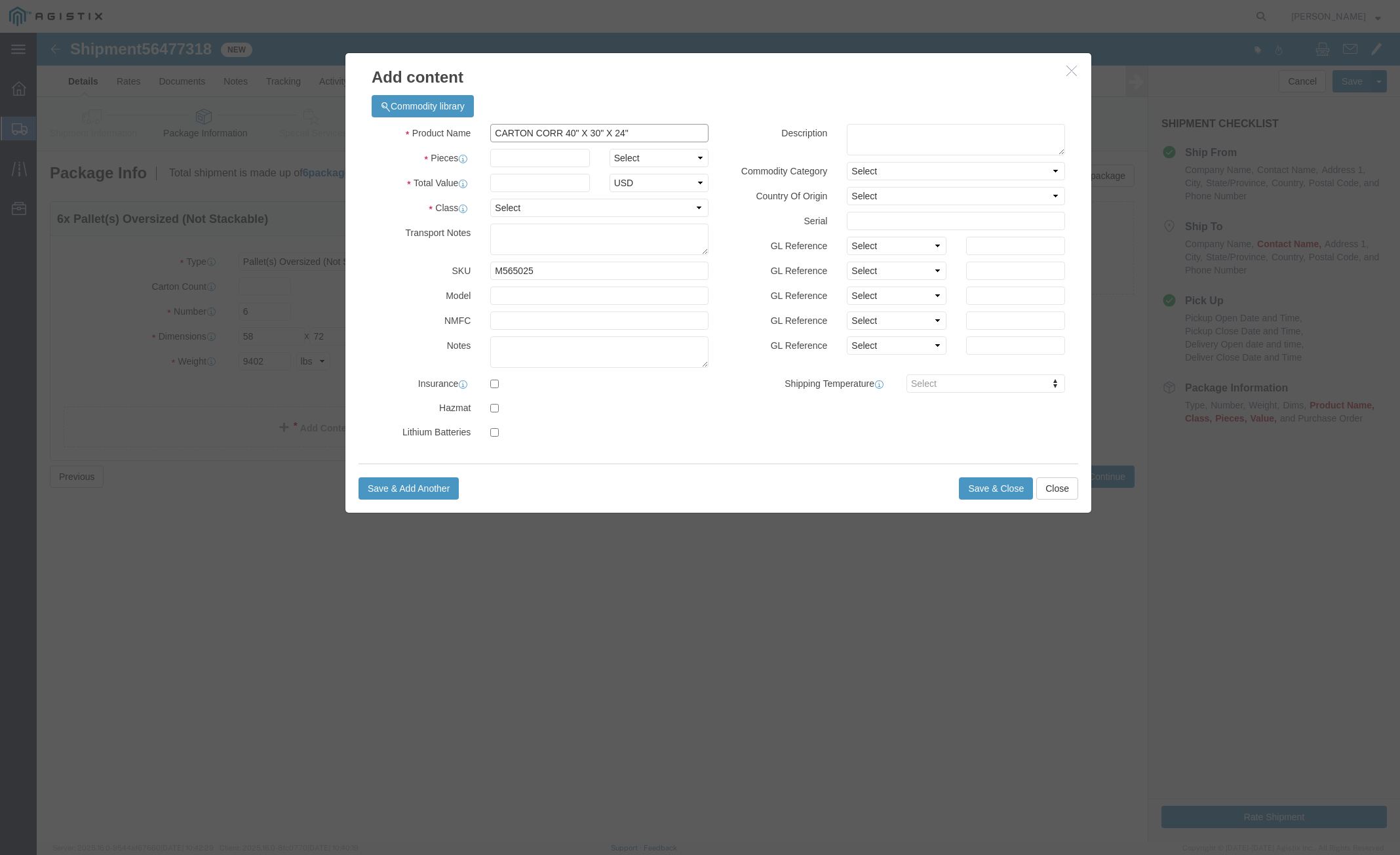
click input "CARTON CORR 40" X 30" X 24""
type input "M565025 CARTON CORR 40" X 30" X 24""
click div "Product Name M565025 CARTON CORR 40" X 30" X 24" M565025 Pieces Select Bag Barr…"
click input "text"
type input "480"
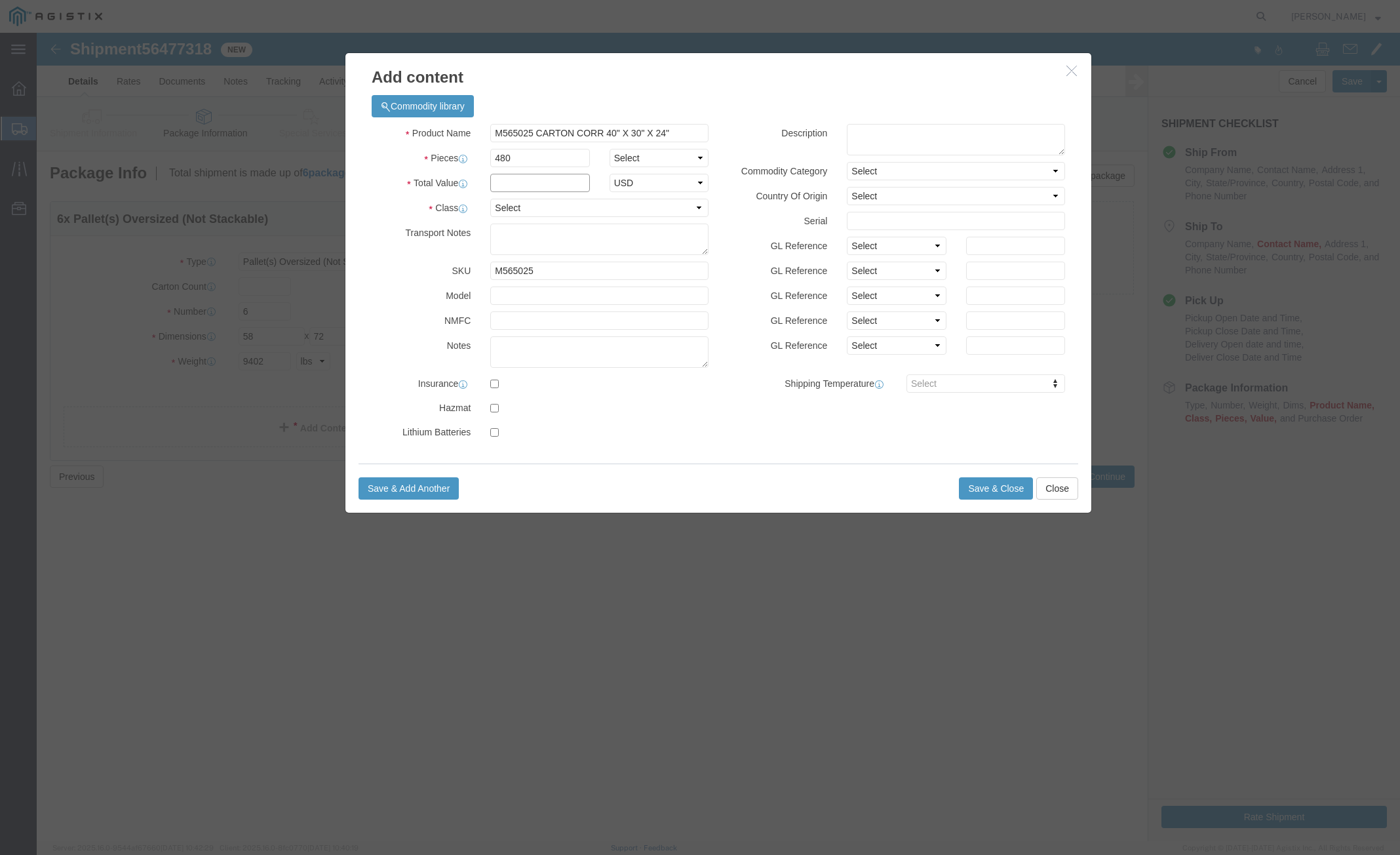
click input "text"
type input "150"
click select "Select 50 55 60 65 70 85 92.5 100 125 175 250 300 400"
select select "55"
click select "Select 50 55 60 65 70 85 92.5 100 125 175 250 300 400"
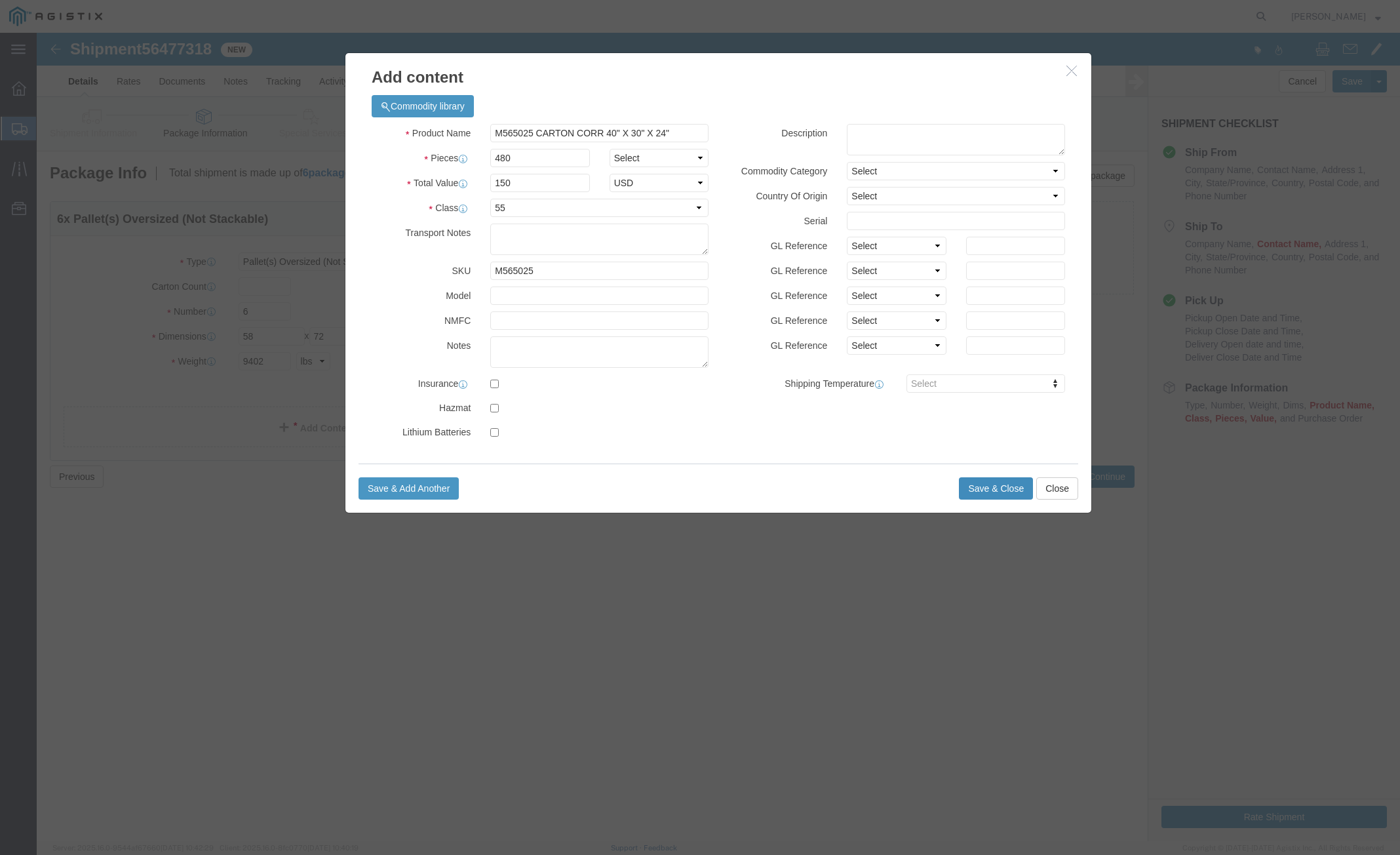
click button "Save & Close"
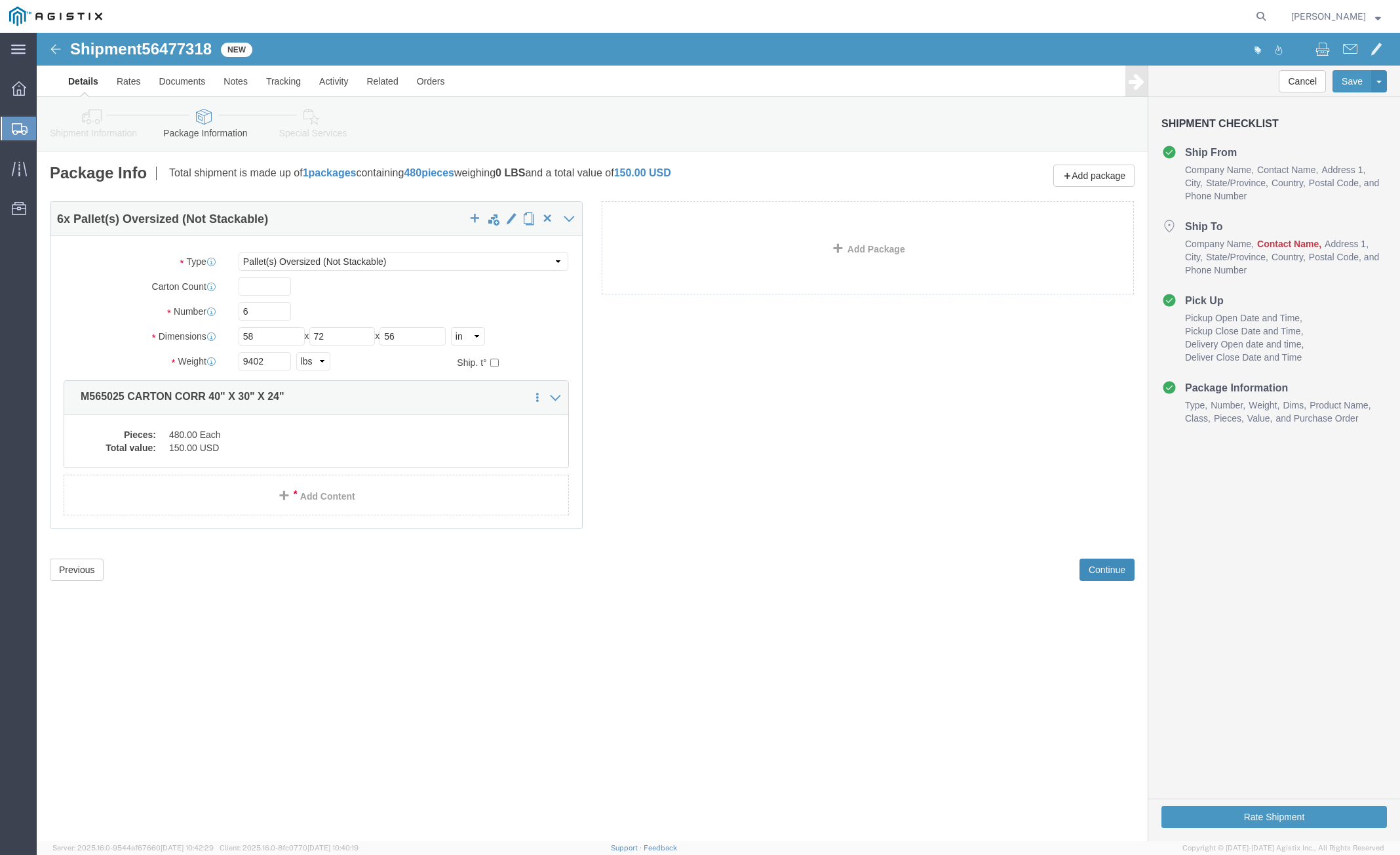
click button "Continue"
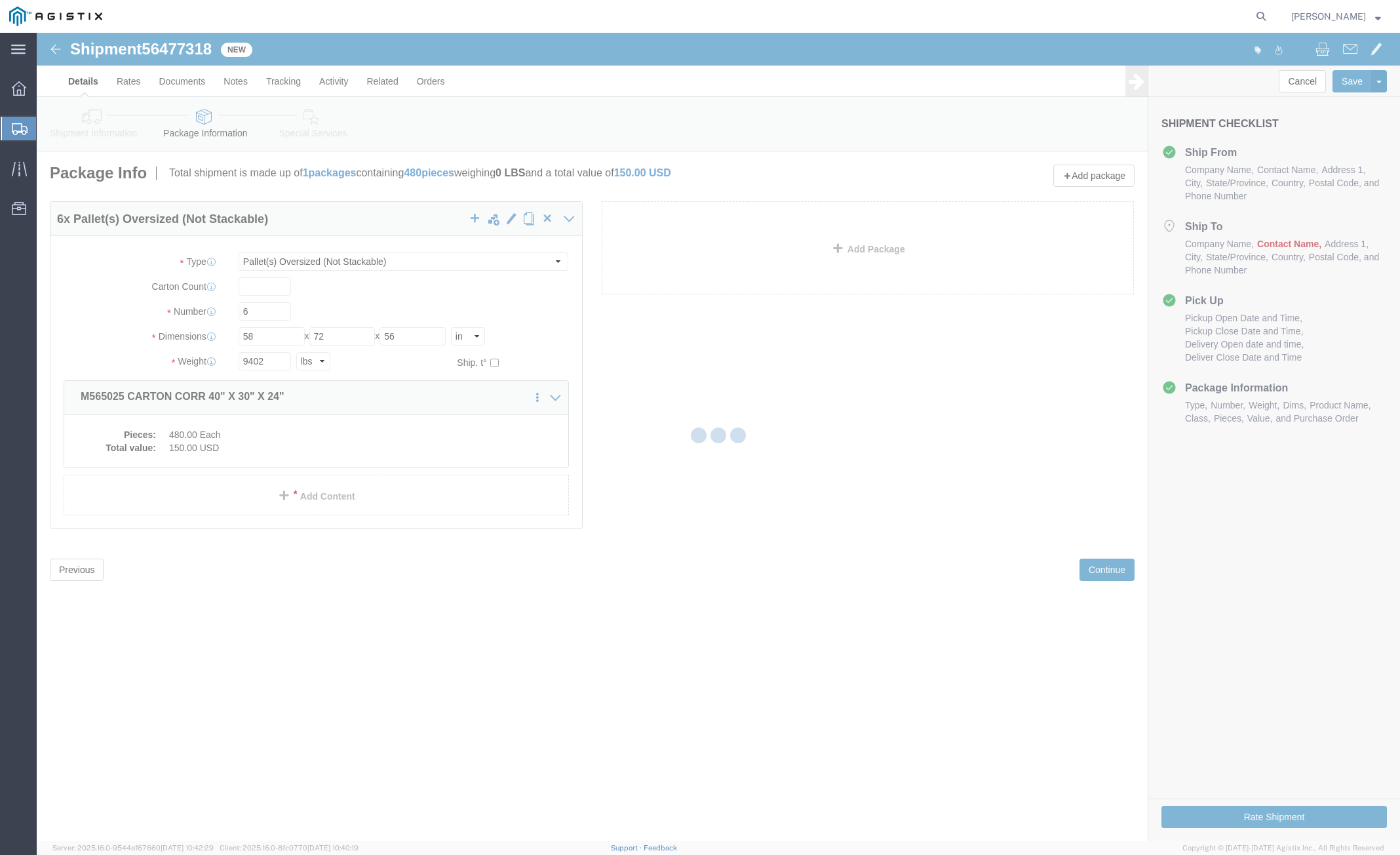
select select
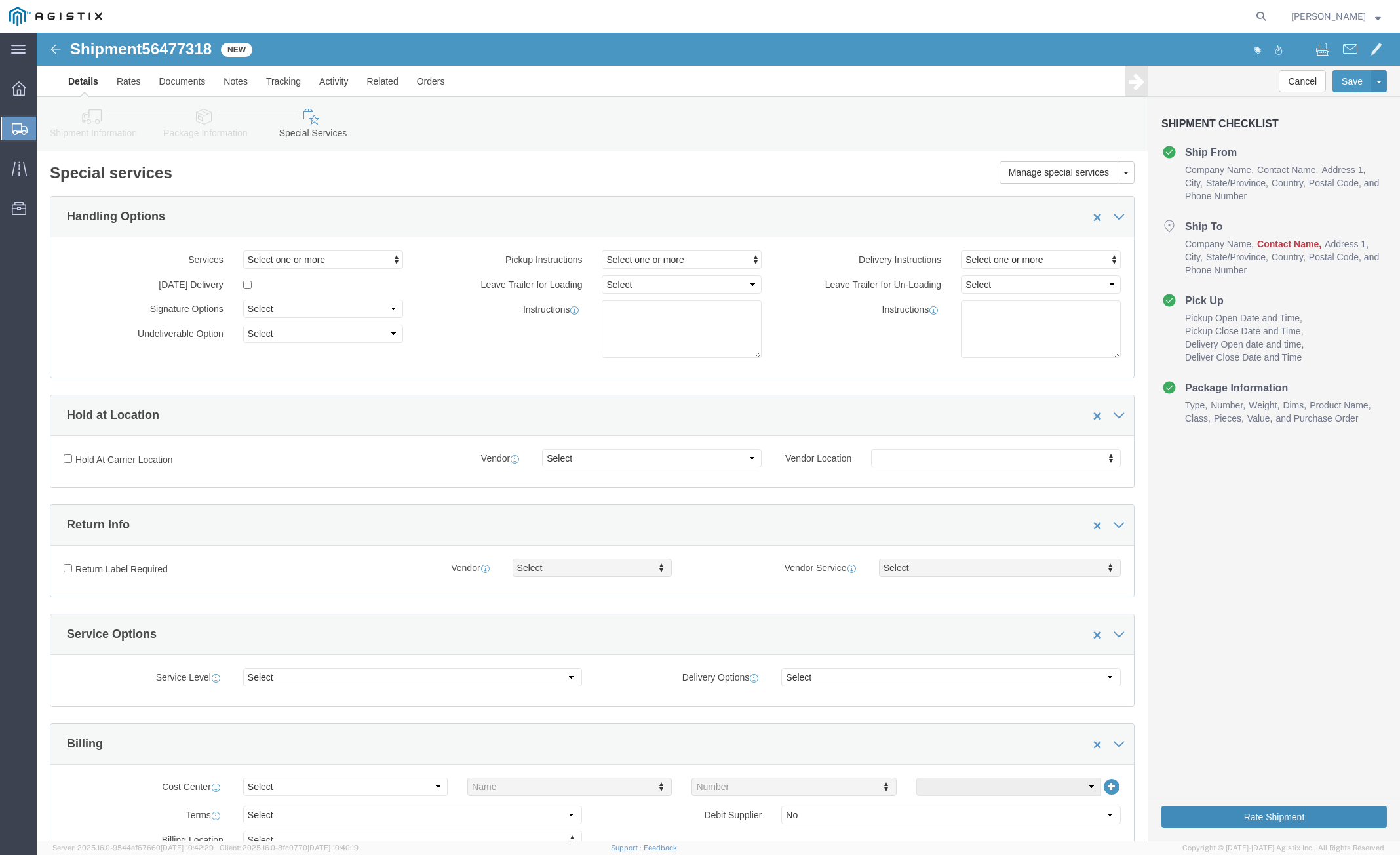
click button "Rate Shipment"
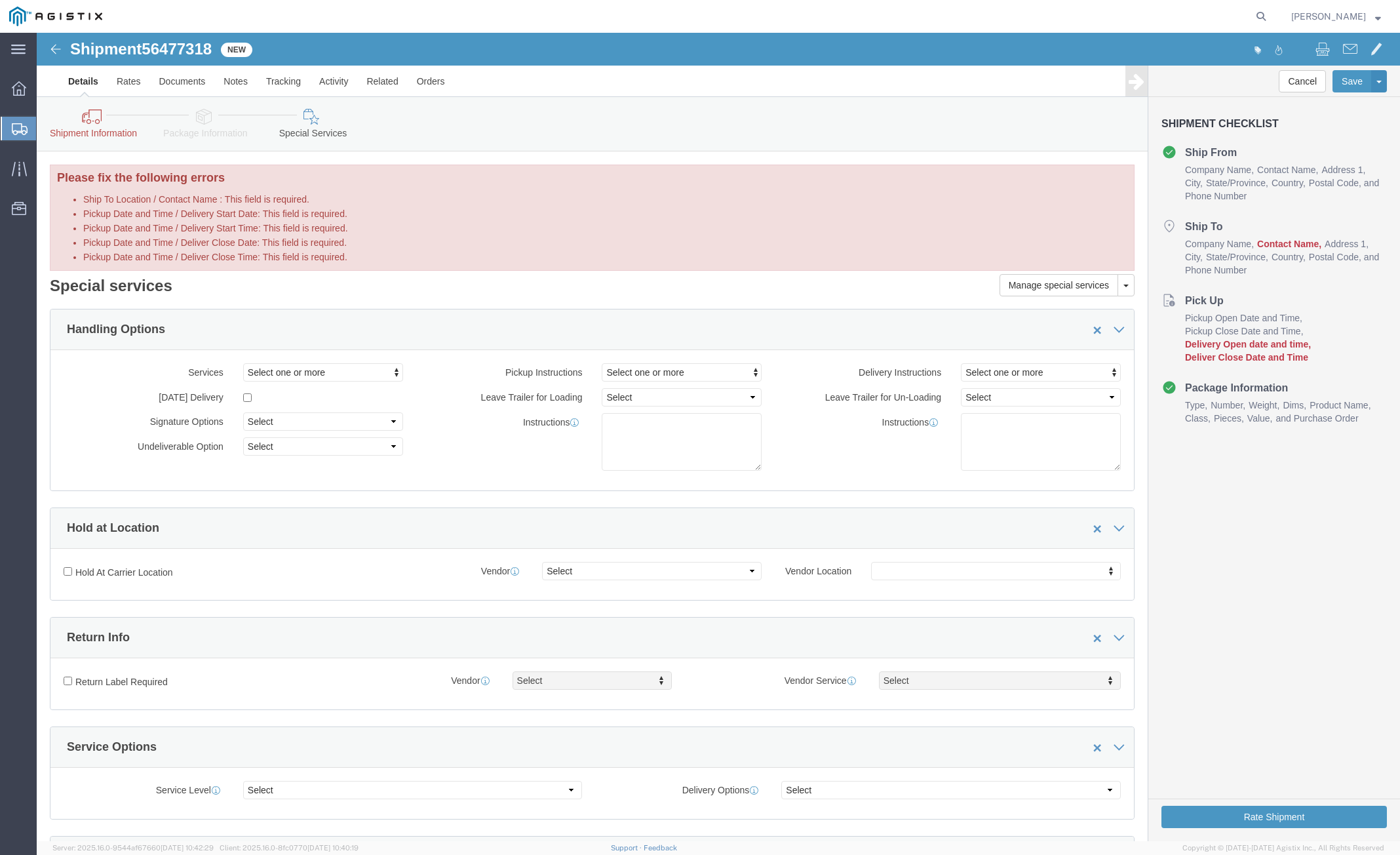
click link "Details"
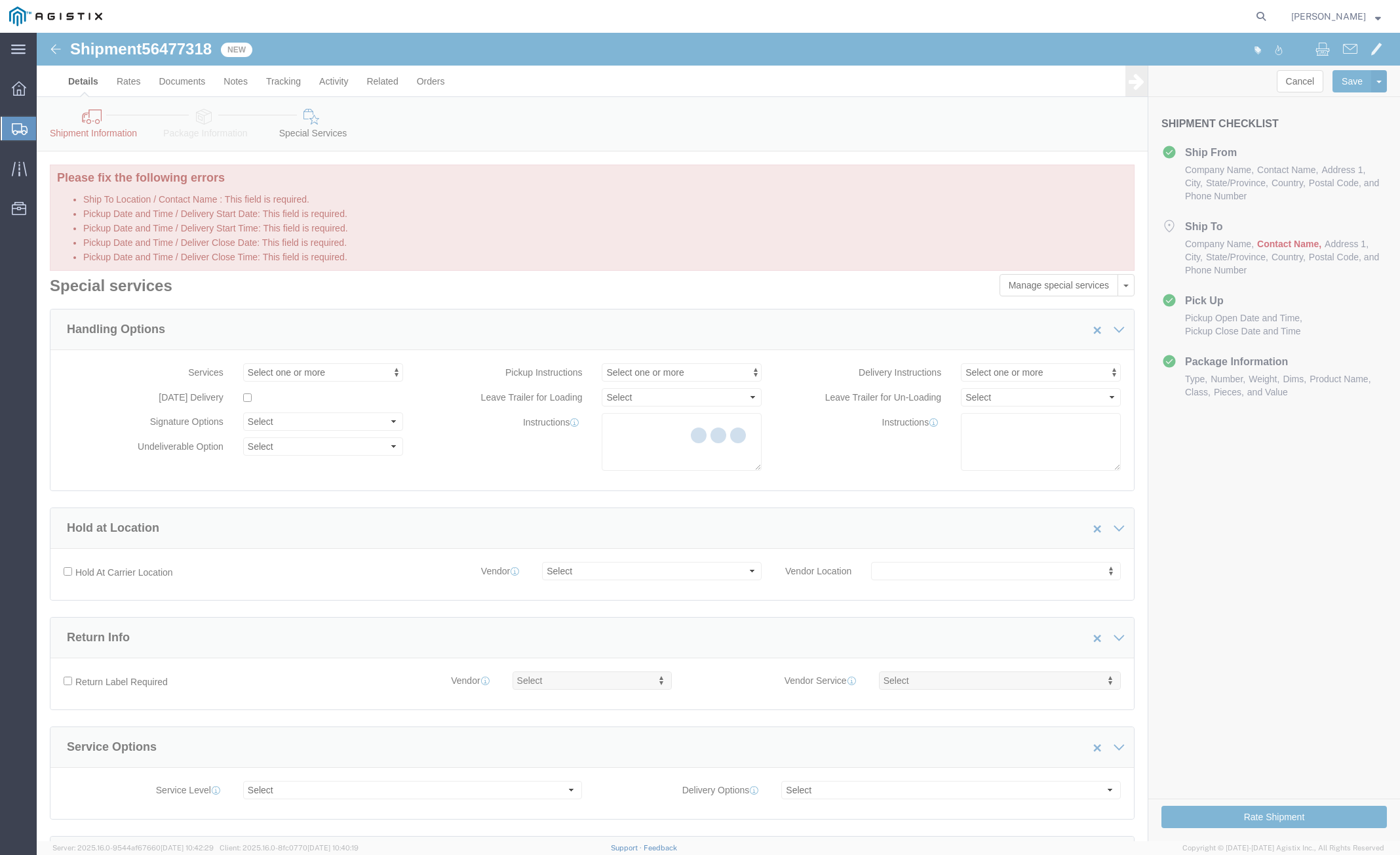
select select "19745"
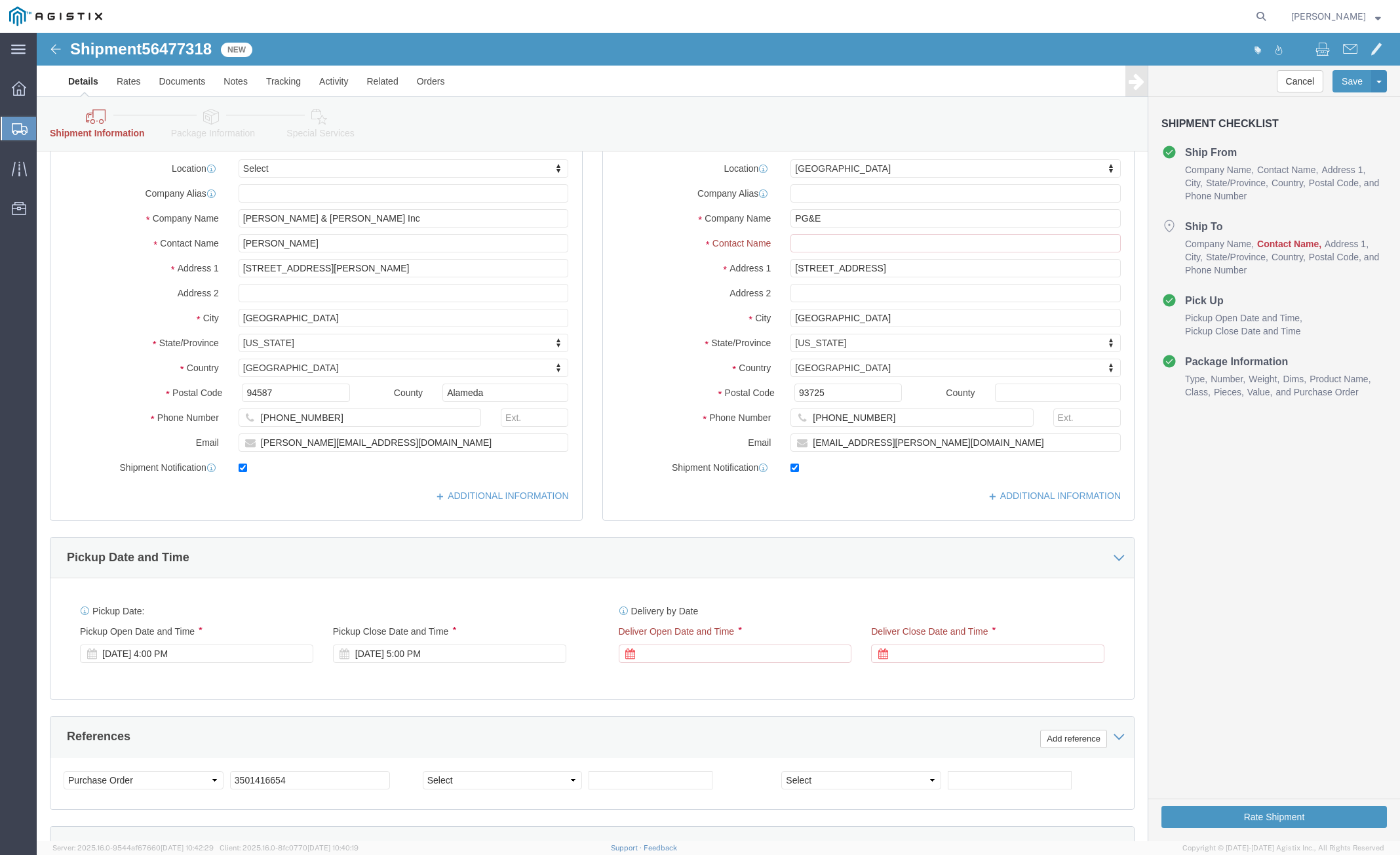
scroll to position [394, 0]
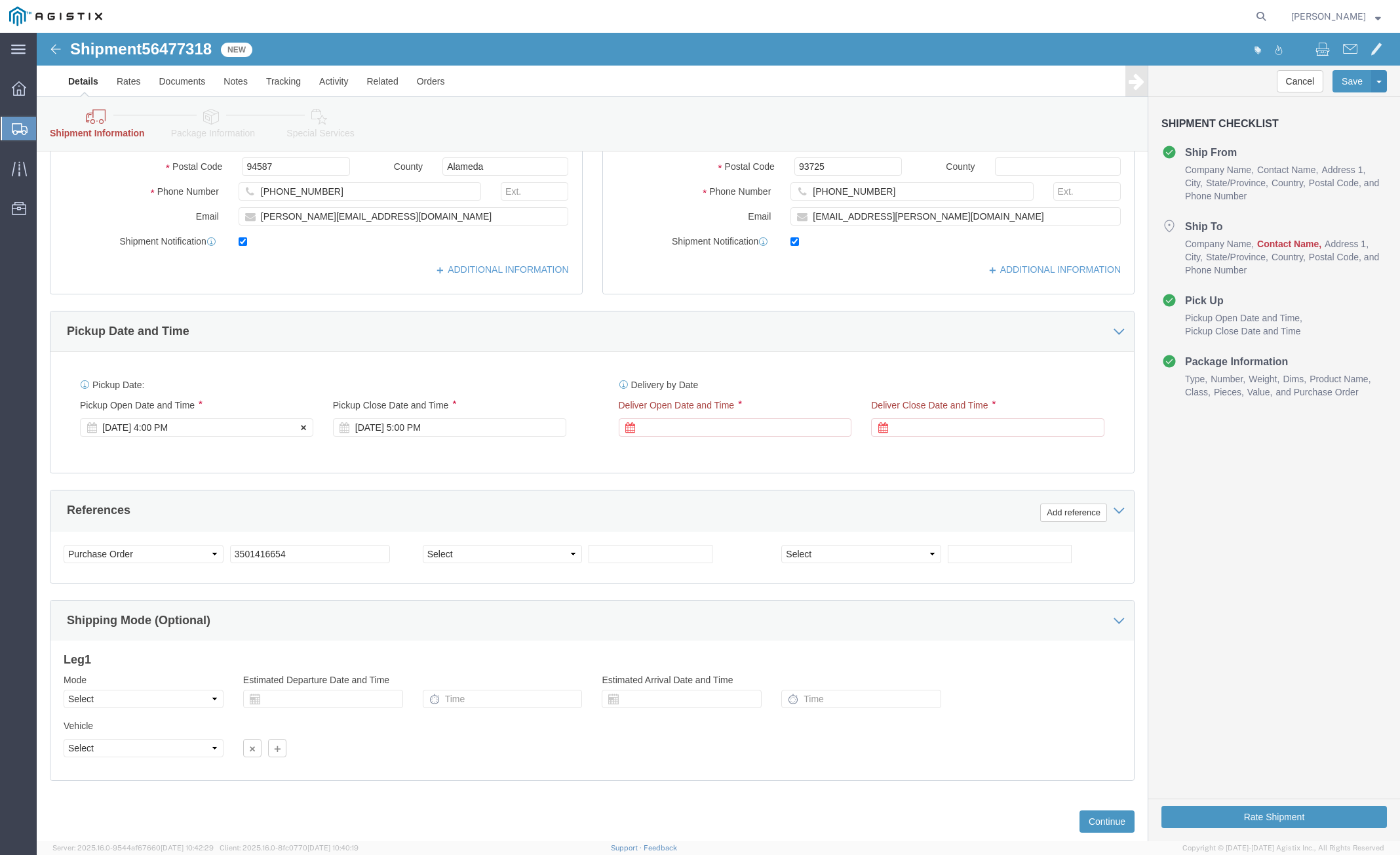
click div "[DATE] 4:00 PM"
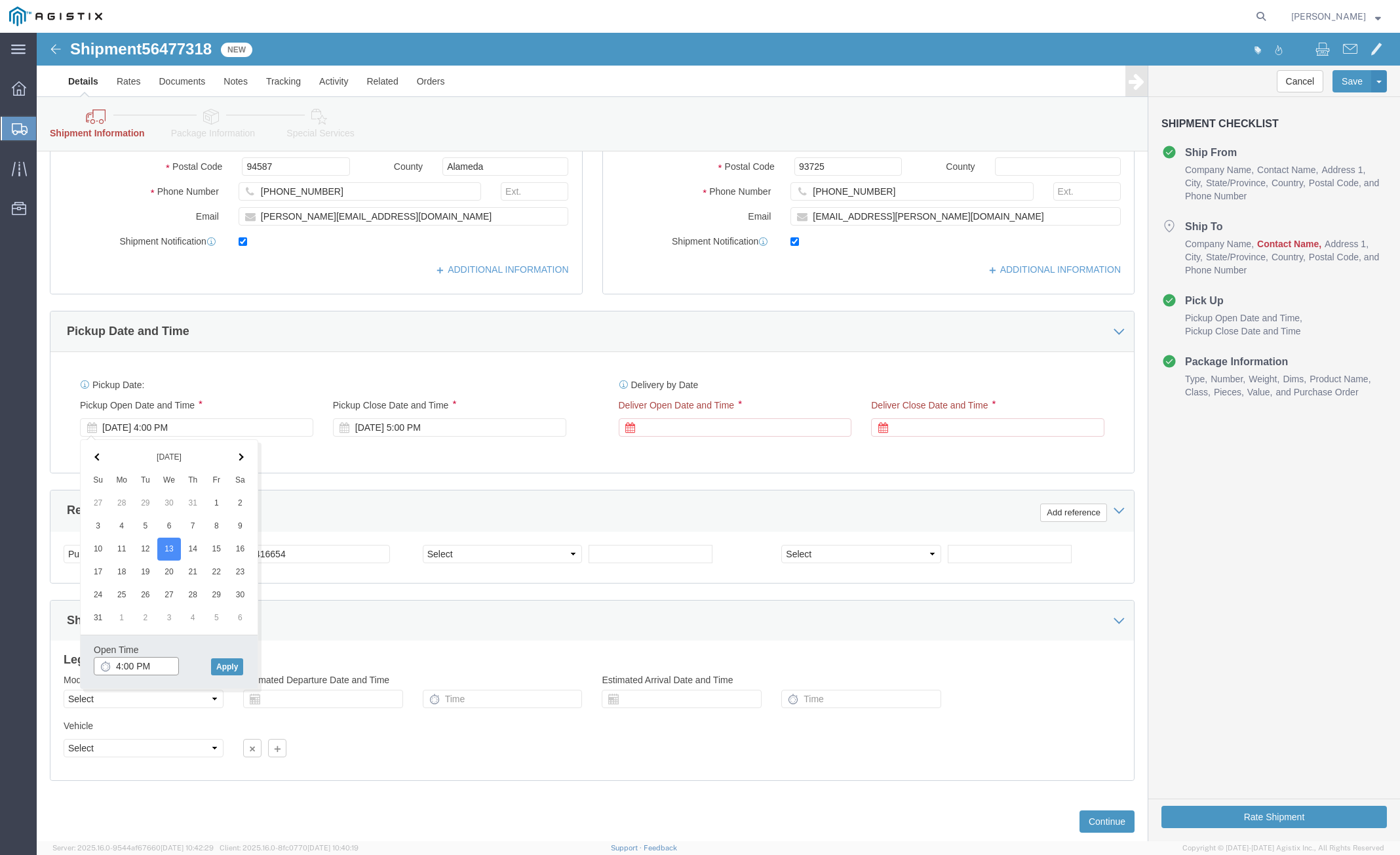
click input "4:00 PM"
type input "4:00 AM"
click button "Apply"
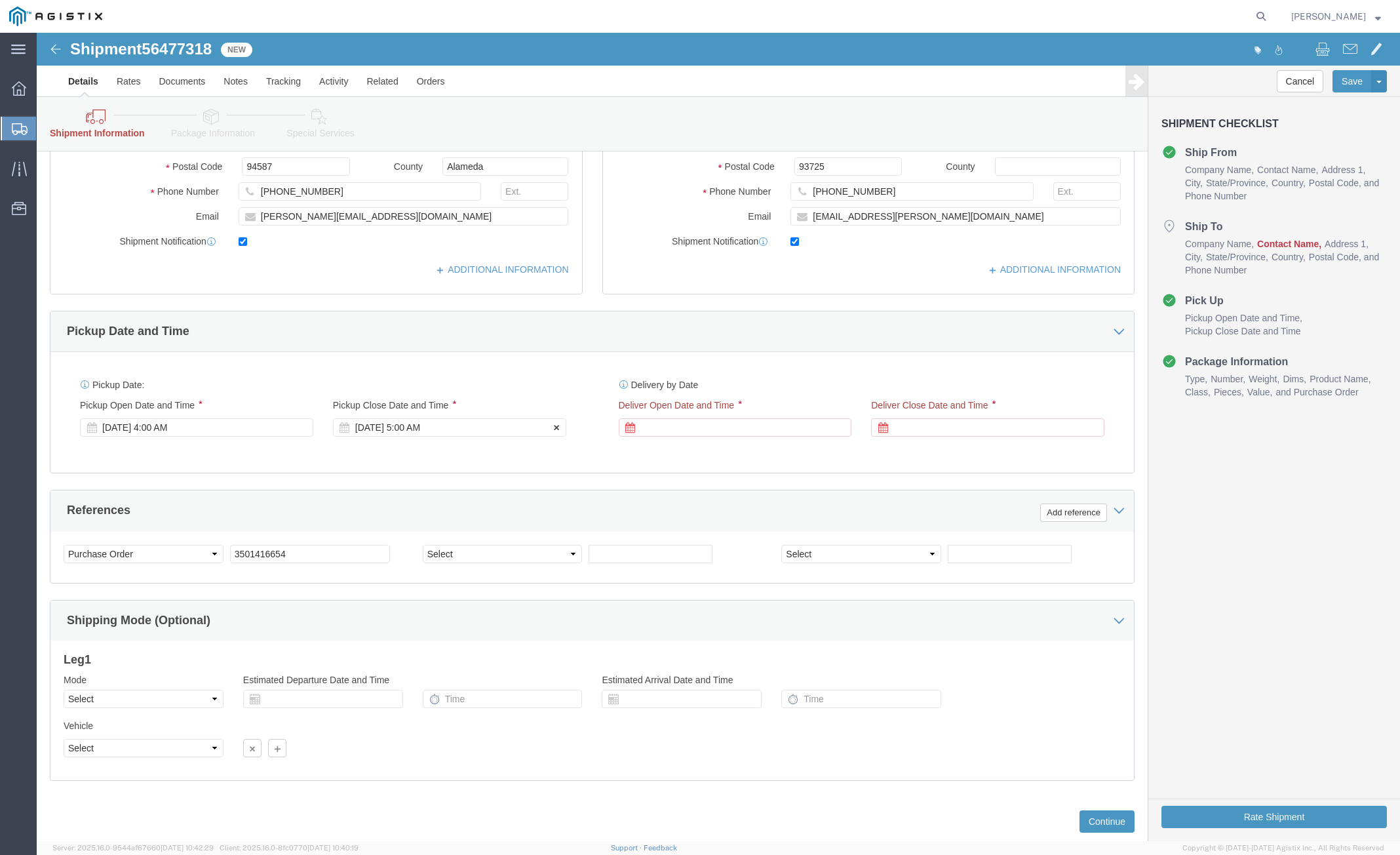
click div "[DATE] 5:00 AM"
click input "3:00 PM"
type input "2:45 PM"
click button "Apply"
click div
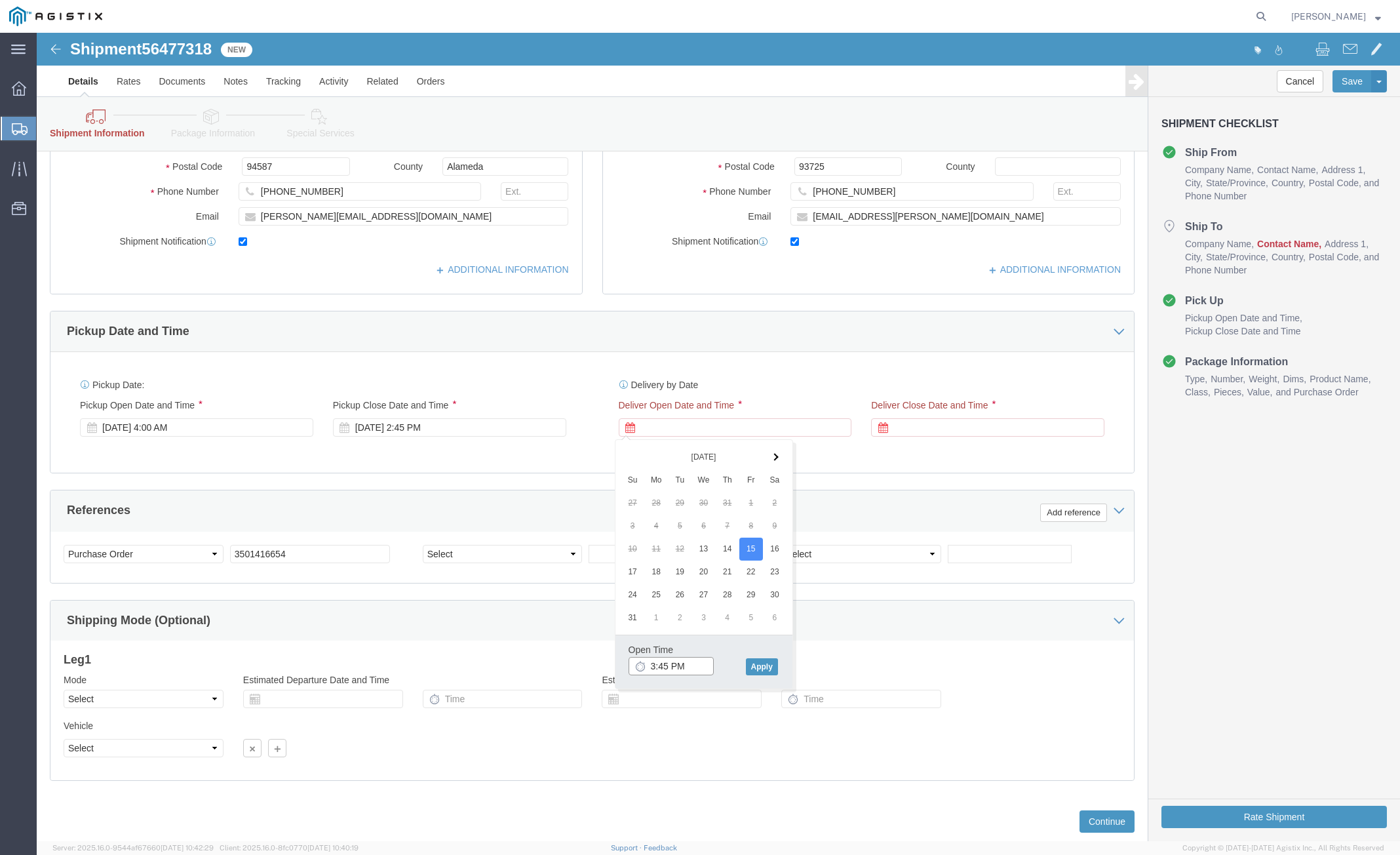
click input "3:45 PM"
type input "8:00 AM"
click div "Open Time 8:00 AM [DATE] 3:45 PM - [DATE] 3:45 PM Cancel Apply"
click button "Apply"
click div
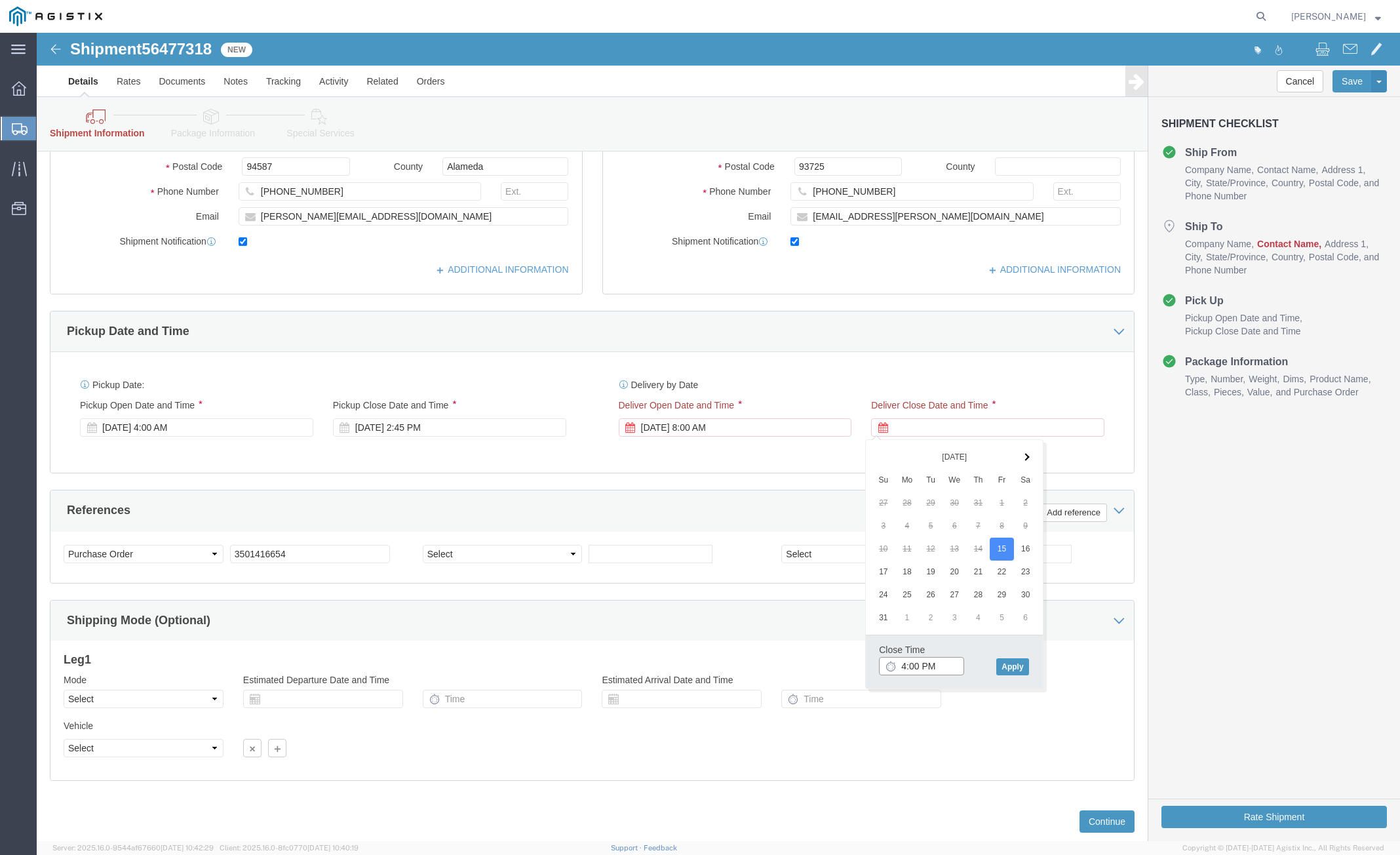
type input "4:00 PM"
click button "Apply"
click button "Rate Shipment"
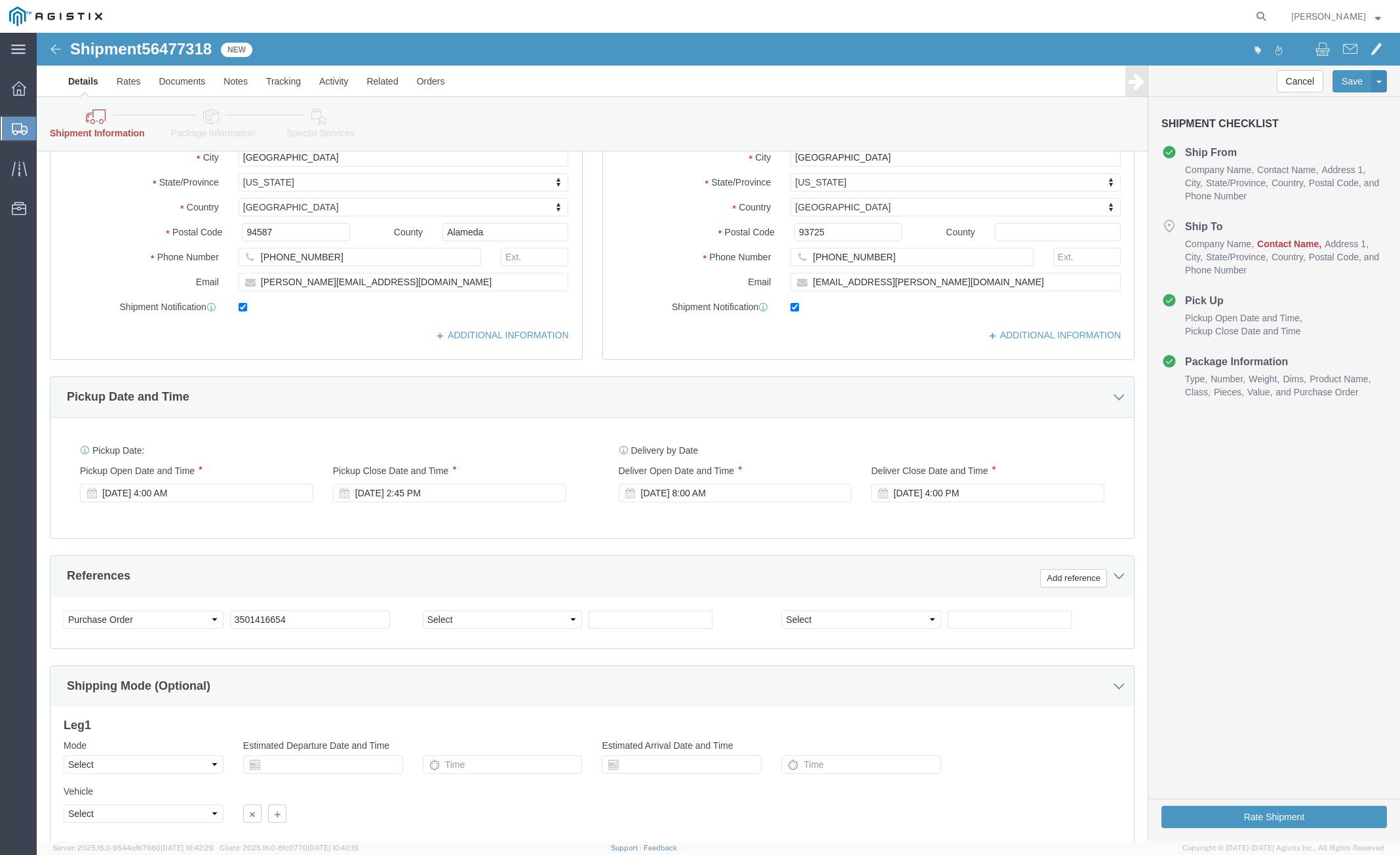
scroll to position [0, 0]
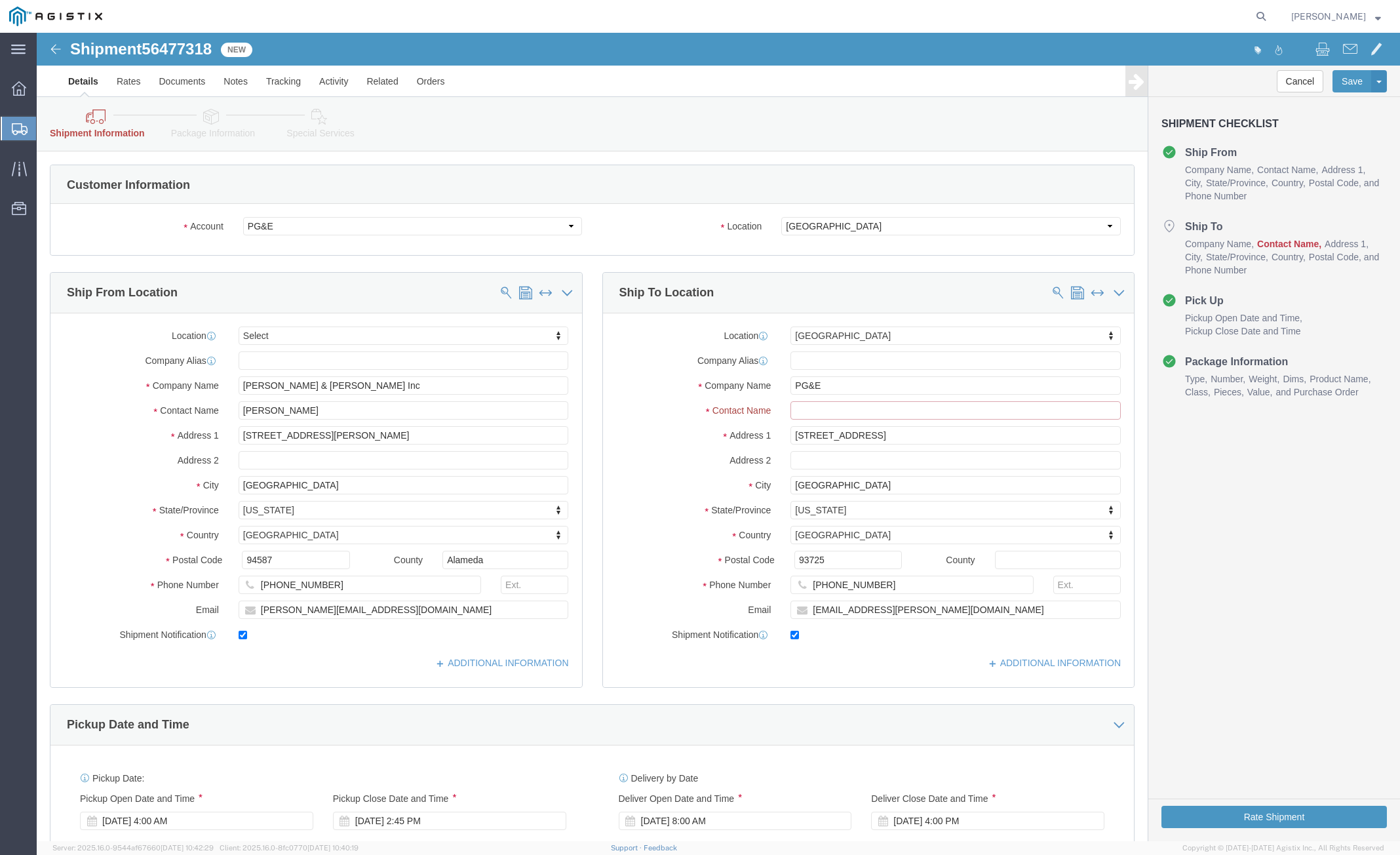
click input "text"
type input "m"
type input "<"
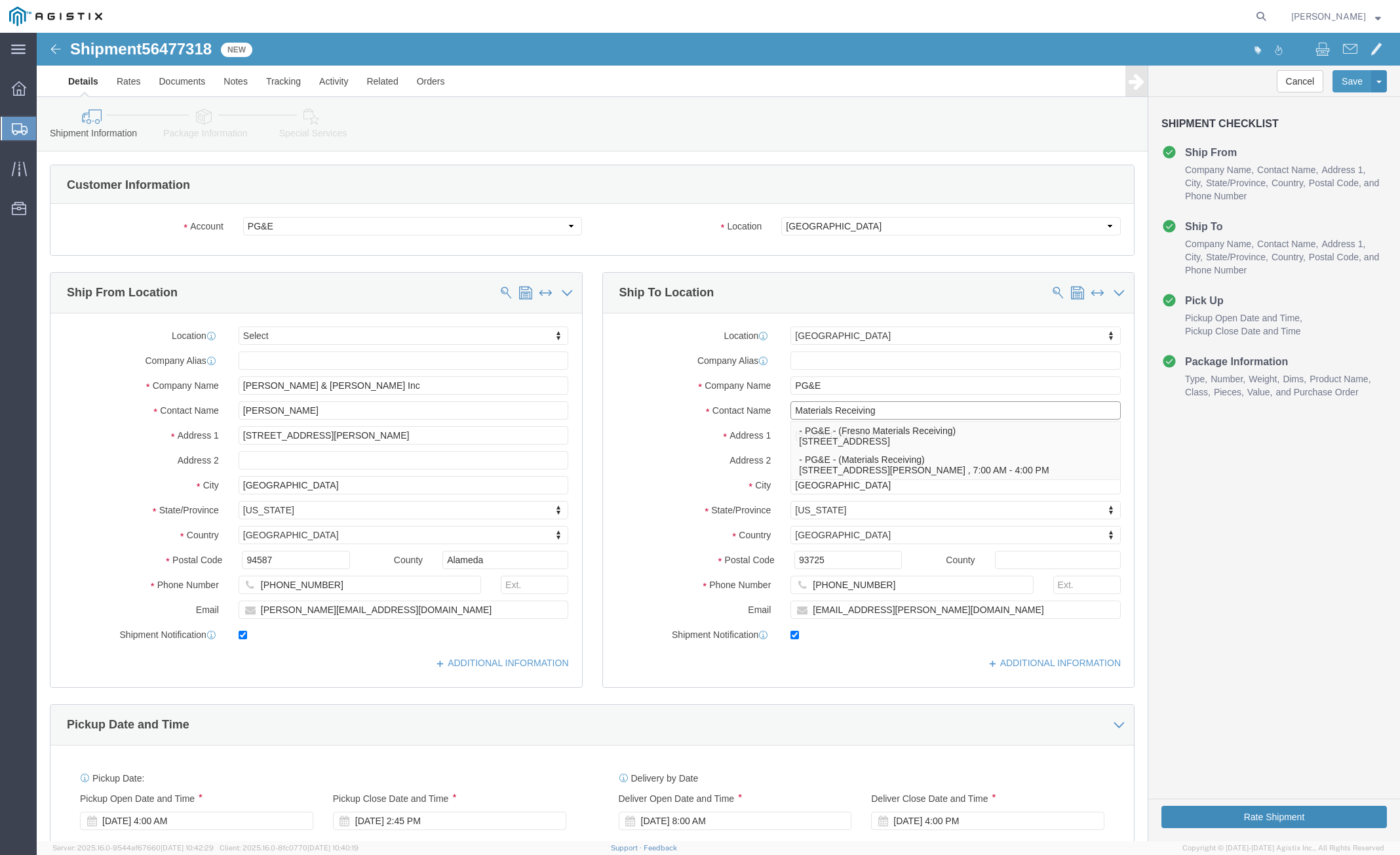
type input "Materials Receiving"
click button "Rate Shipment"
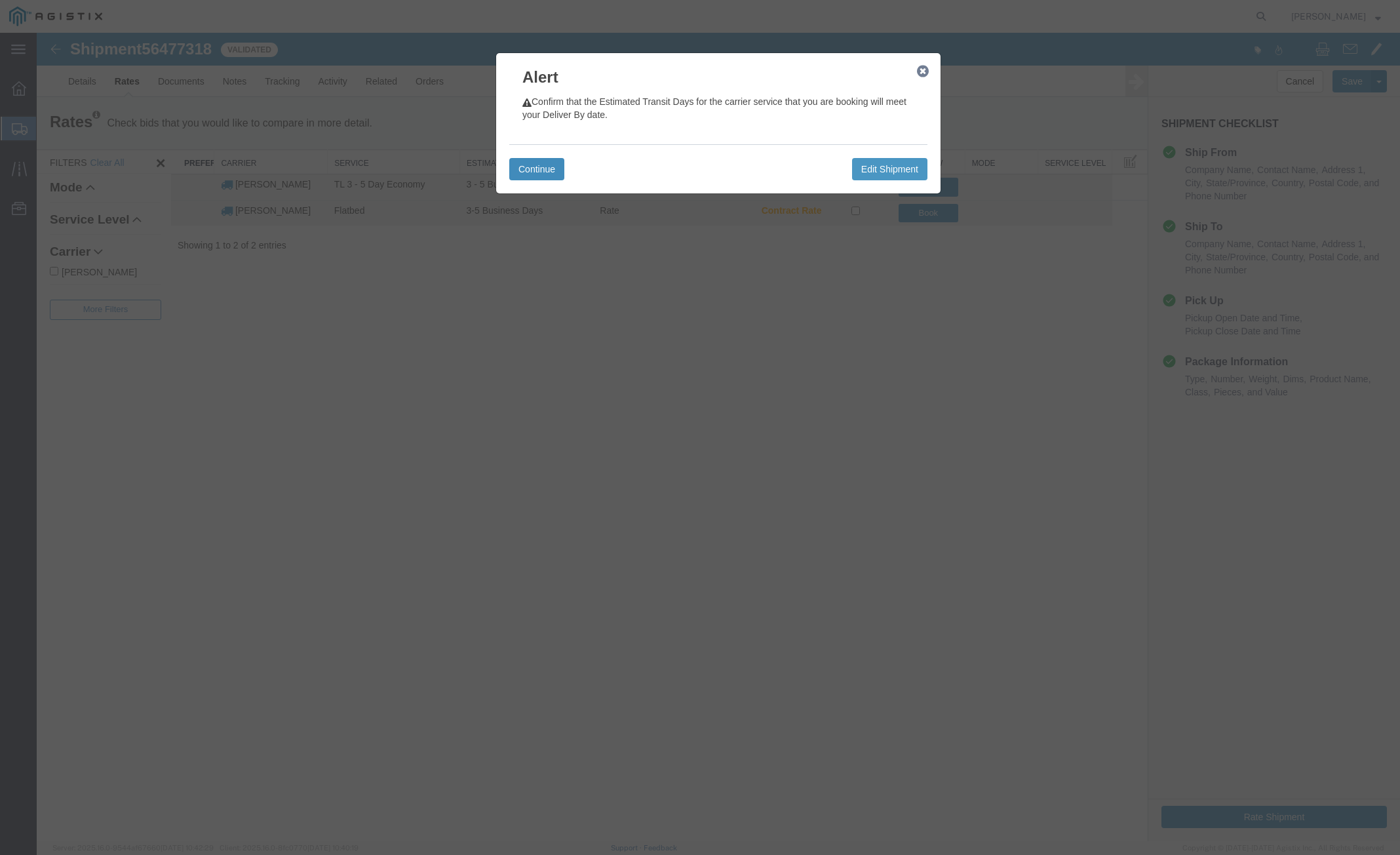
click at [522, 175] on button "Continue" at bounding box center [537, 169] width 55 height 22
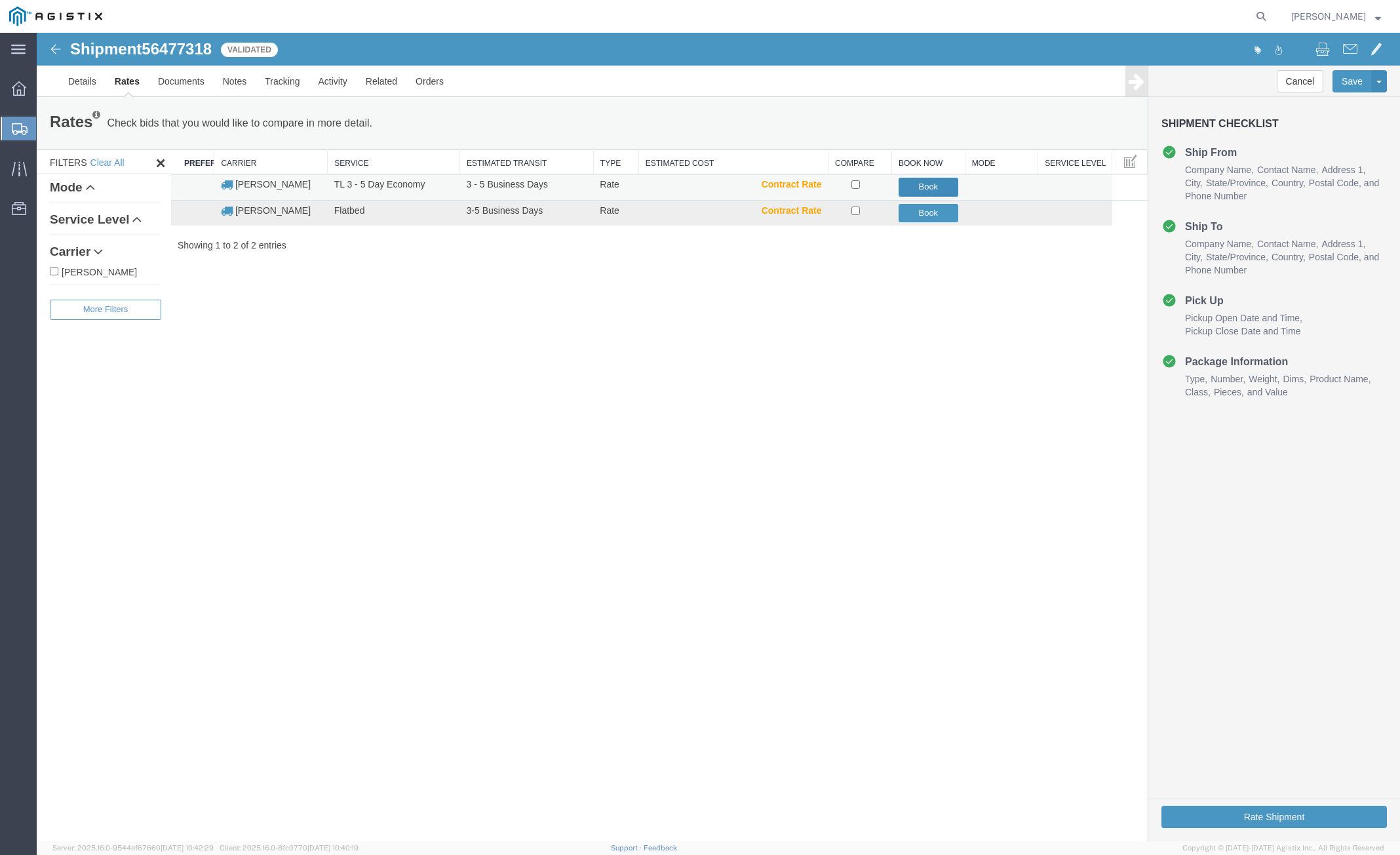
click at [910, 189] on button "Book" at bounding box center [929, 188] width 60 height 19
